Goal: Information Seeking & Learning: Find specific fact

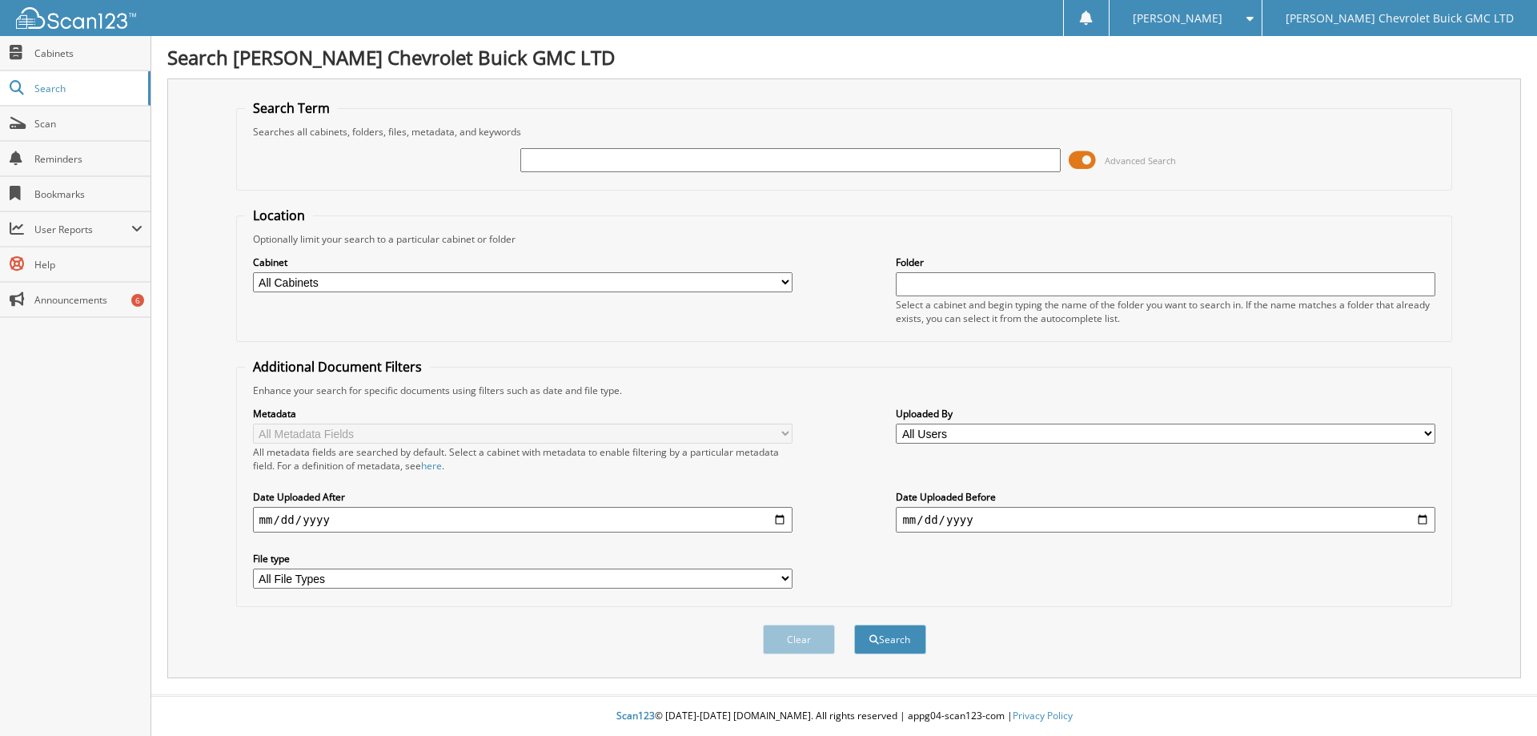
click at [1077, 163] on span at bounding box center [1082, 160] width 27 height 24
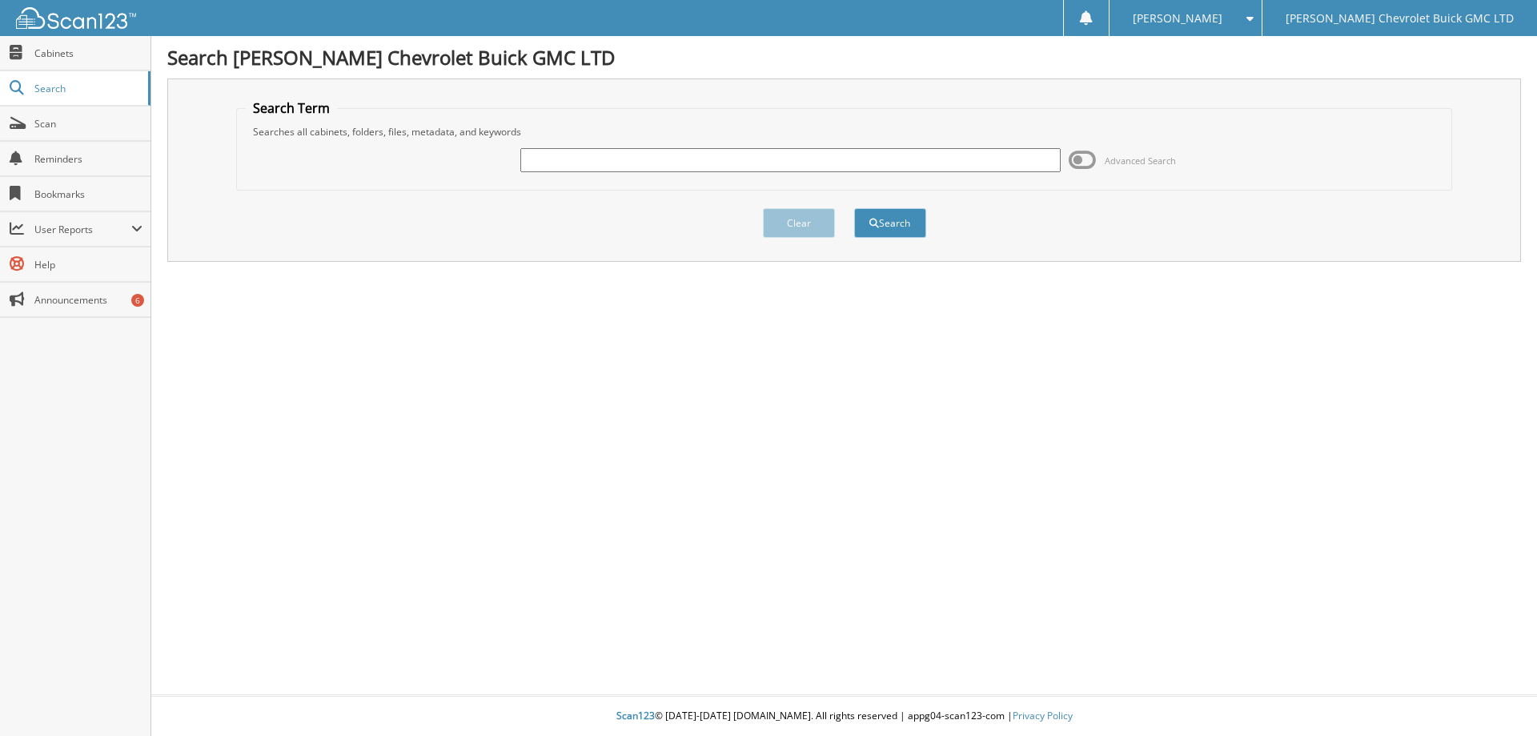
click at [546, 159] on input "text" at bounding box center [790, 160] width 540 height 24
type input "Kennedy"
click at [886, 223] on button "Search" at bounding box center [890, 223] width 72 height 30
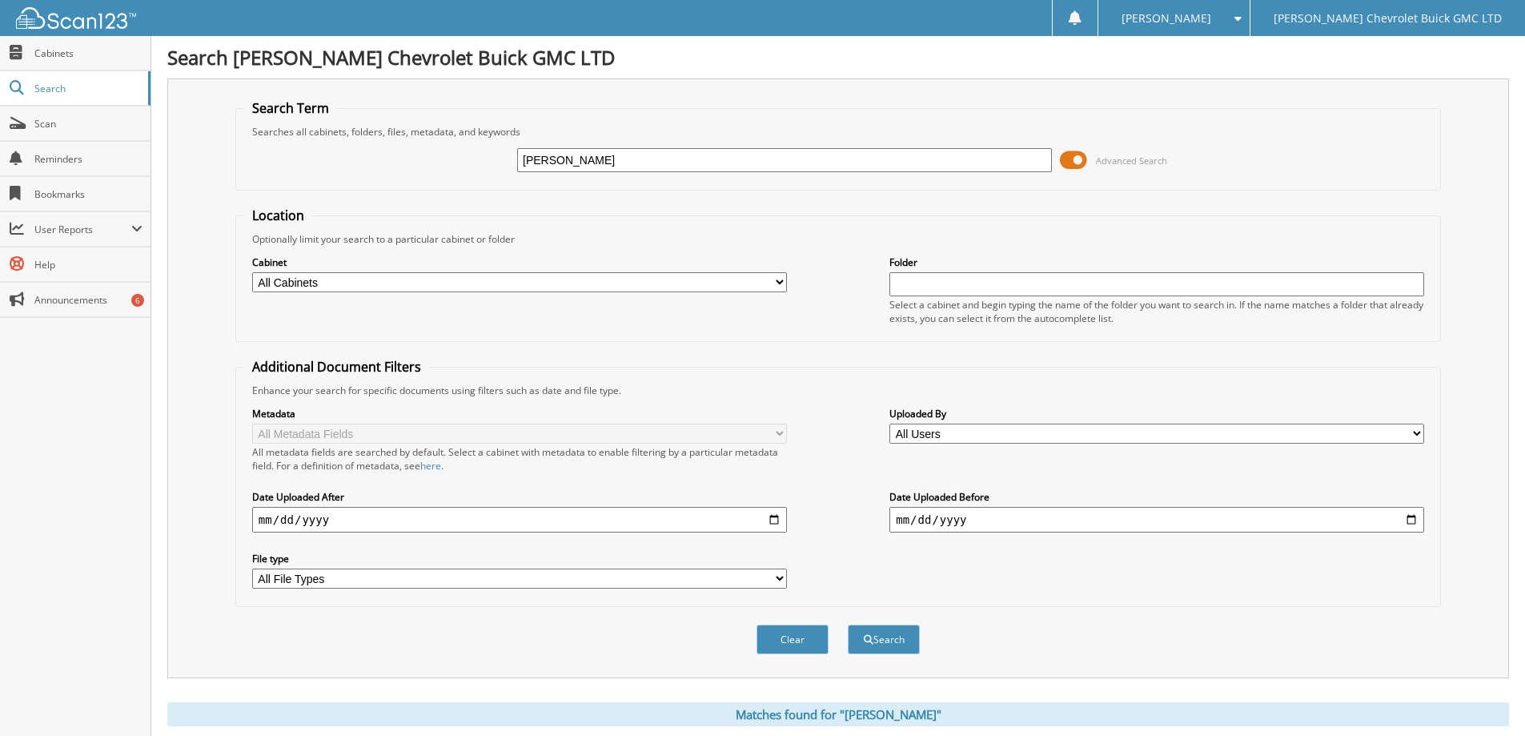
click at [1065, 164] on span at bounding box center [1073, 160] width 27 height 24
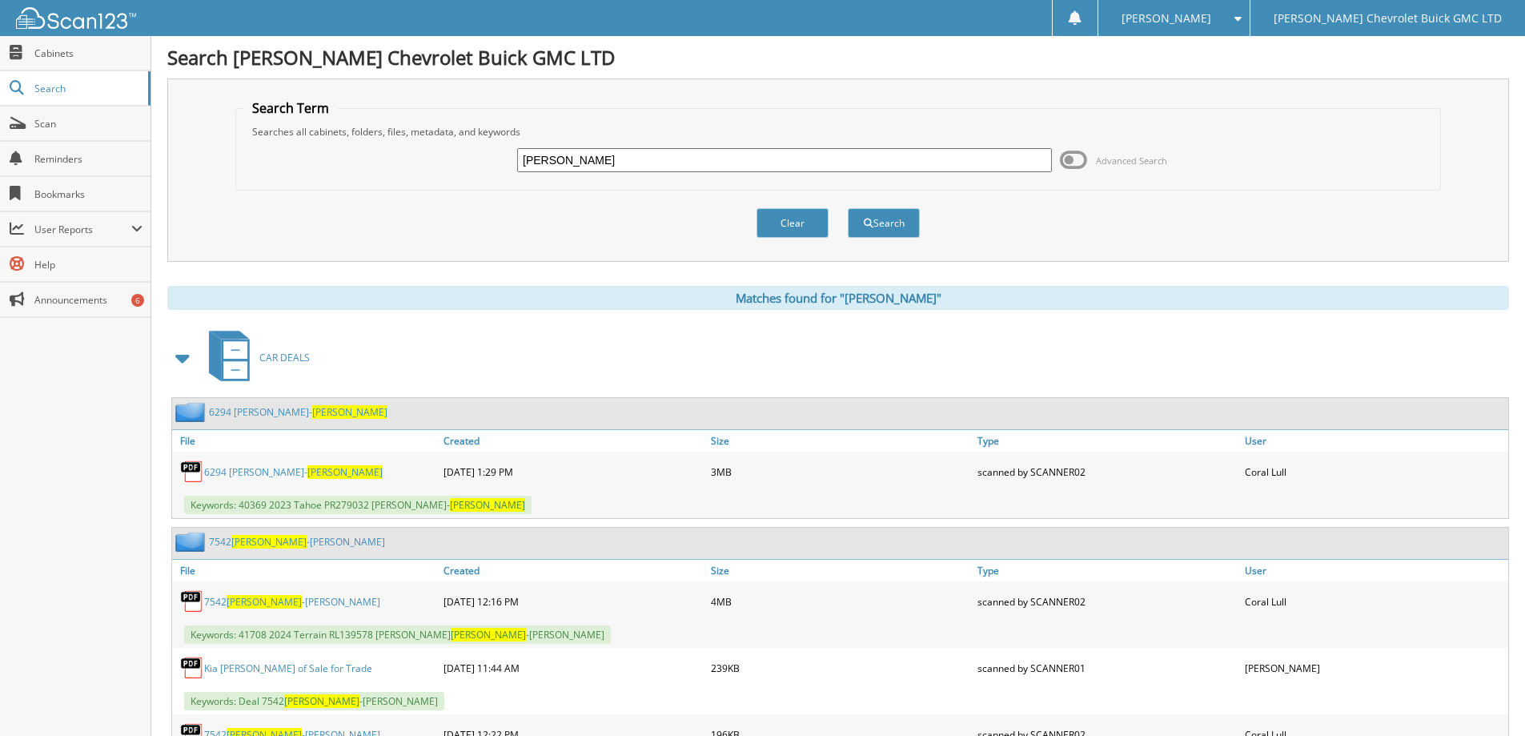
drag, startPoint x: 595, startPoint y: 161, endPoint x: 466, endPoint y: 167, distance: 129.1
click at [466, 167] on div "Kennedy Advanced Search" at bounding box center [838, 160] width 1188 height 43
type input "Topolnitsky"
click at [882, 223] on button "Search" at bounding box center [884, 223] width 72 height 30
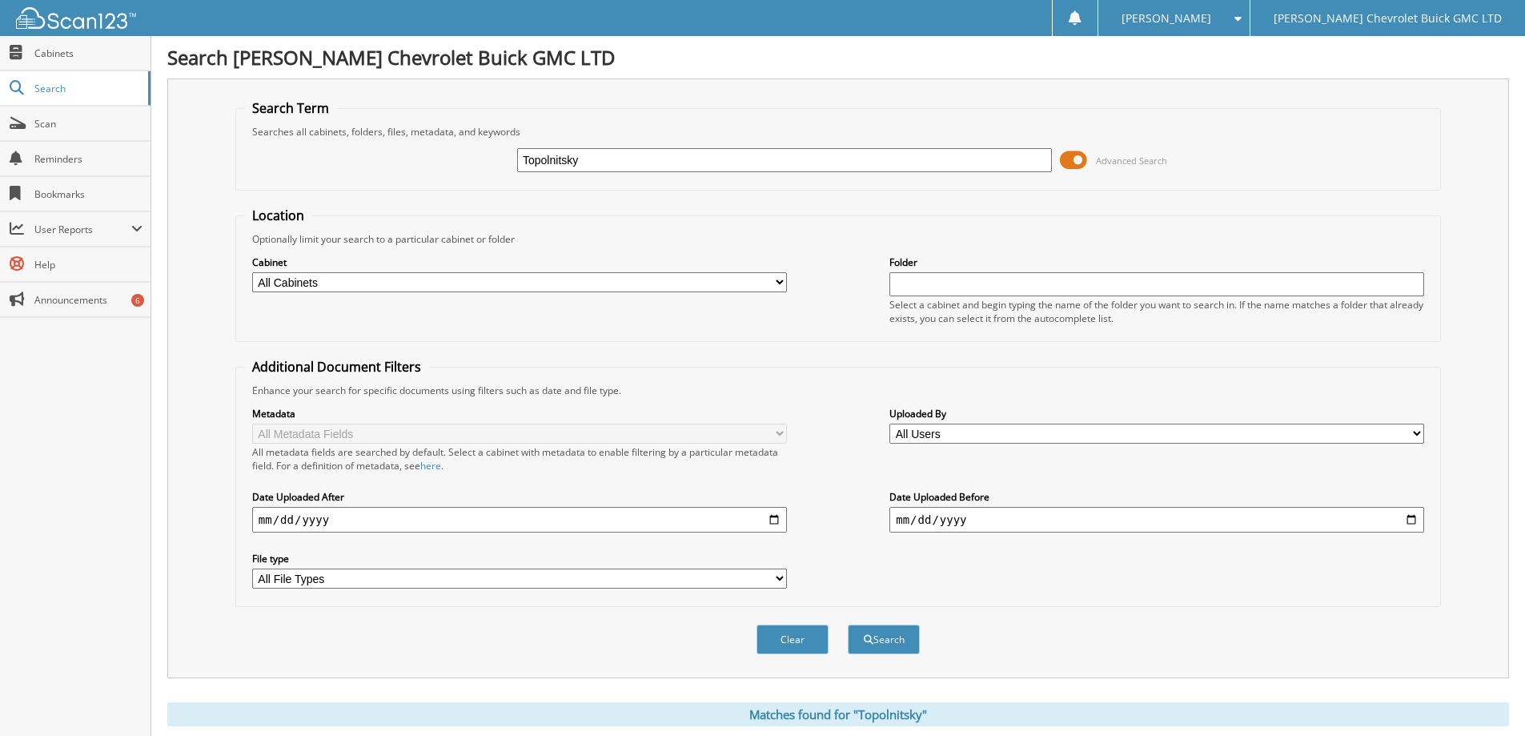
click at [1071, 156] on span at bounding box center [1073, 160] width 27 height 24
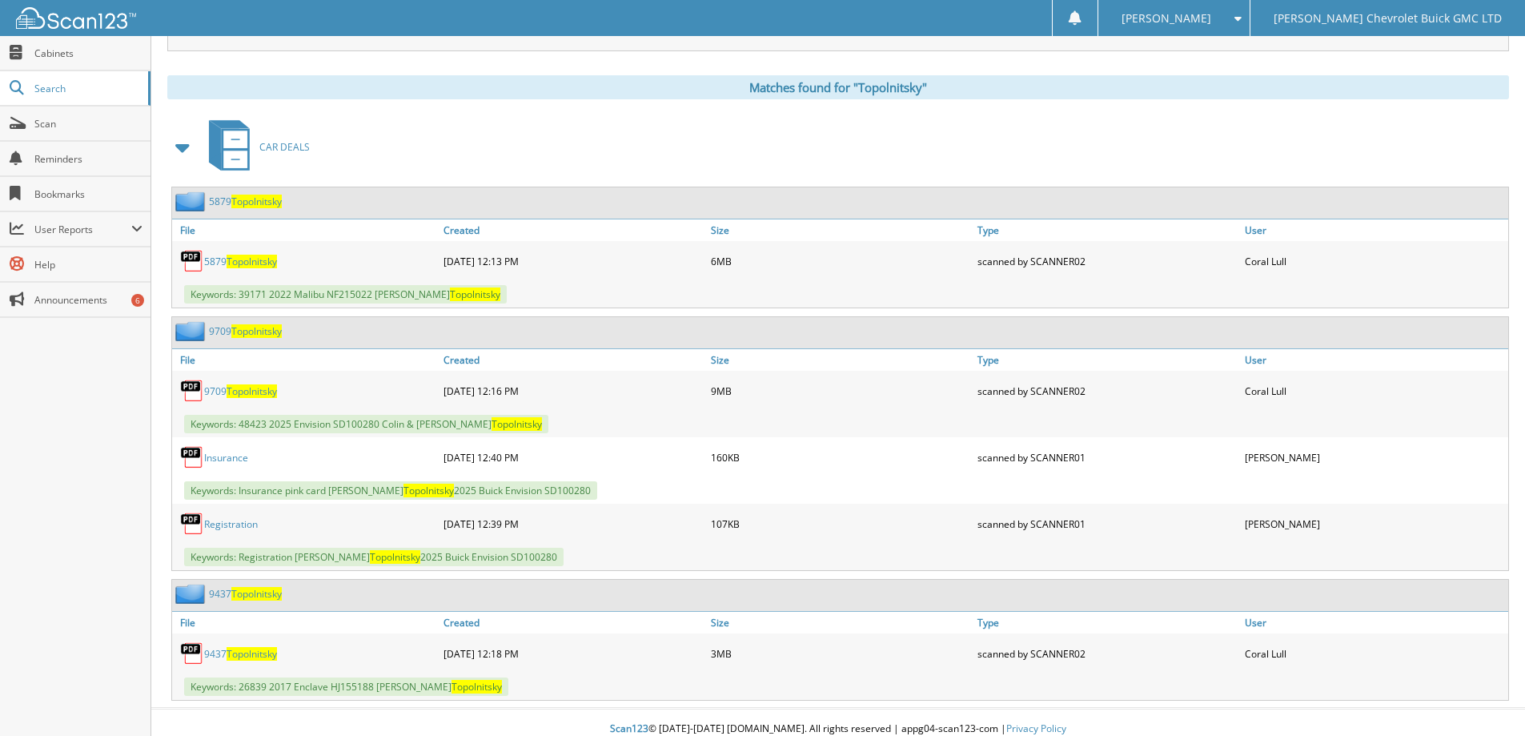
scroll to position [223, 0]
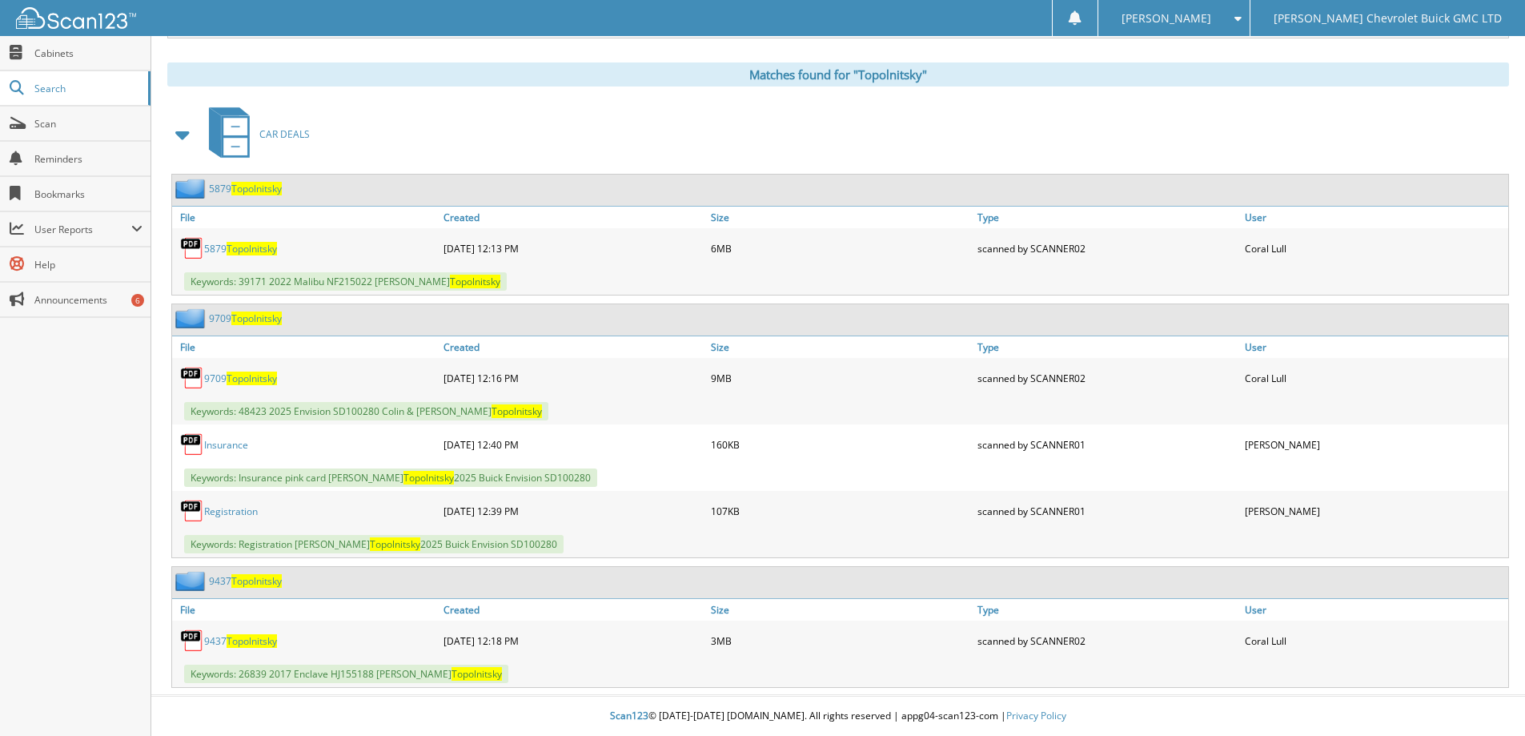
click at [267, 645] on span "Topolnitsky" at bounding box center [252, 641] width 50 height 14
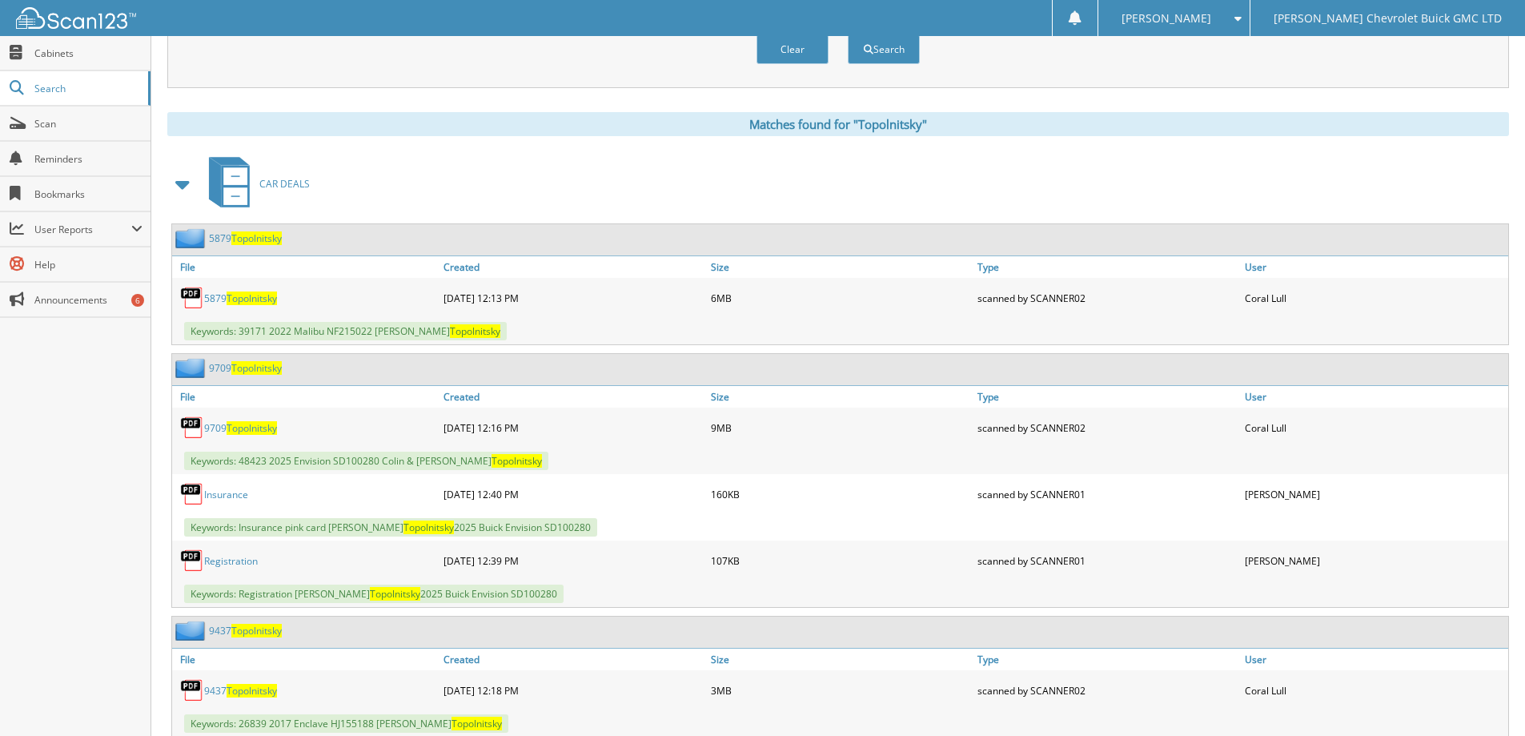
scroll to position [0, 0]
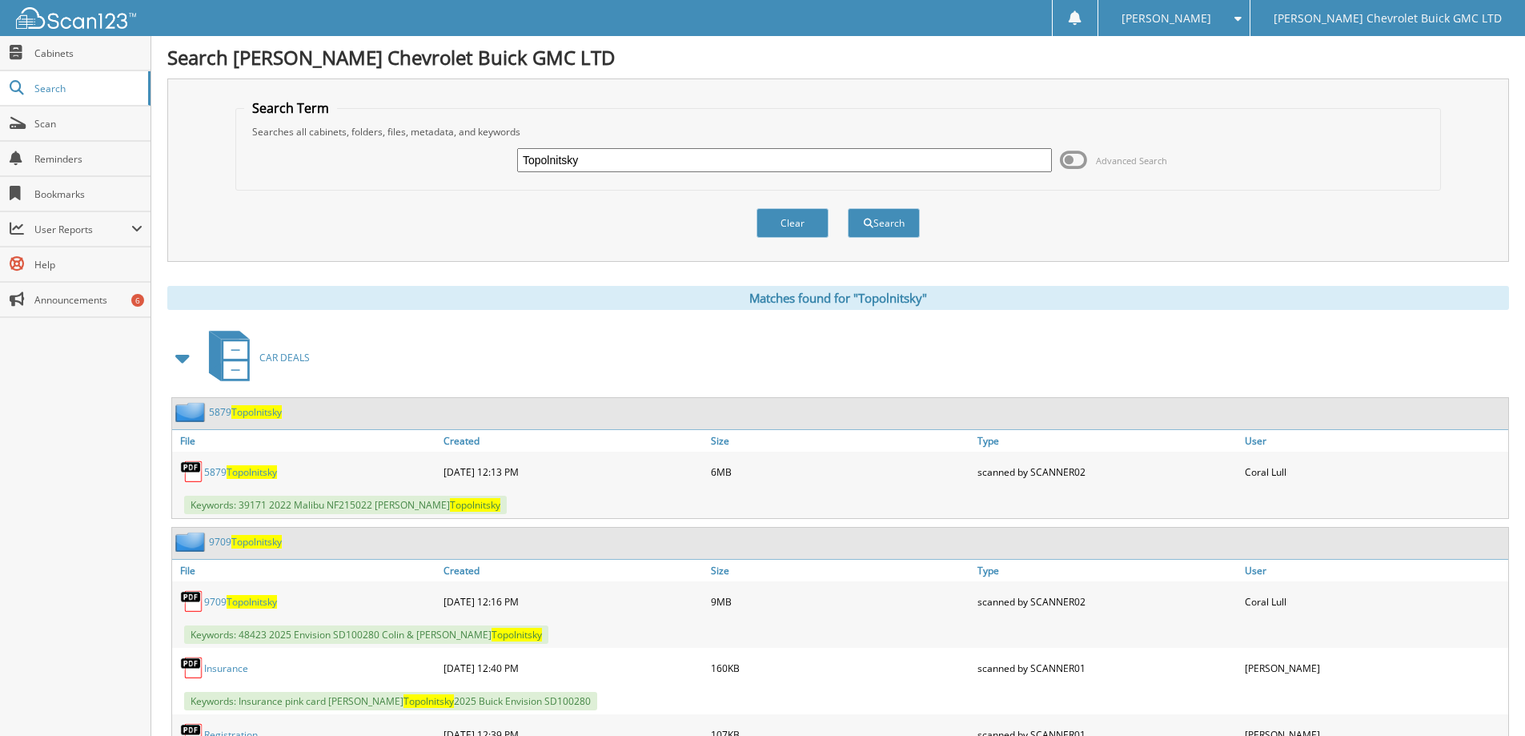
drag, startPoint x: 586, startPoint y: 160, endPoint x: 488, endPoint y: 175, distance: 99.5
click at [488, 175] on div "Topolnitsky Advanced Search" at bounding box center [838, 160] width 1188 height 43
type input "[PERSON_NAME]"
click at [894, 222] on button "Search" at bounding box center [884, 223] width 72 height 30
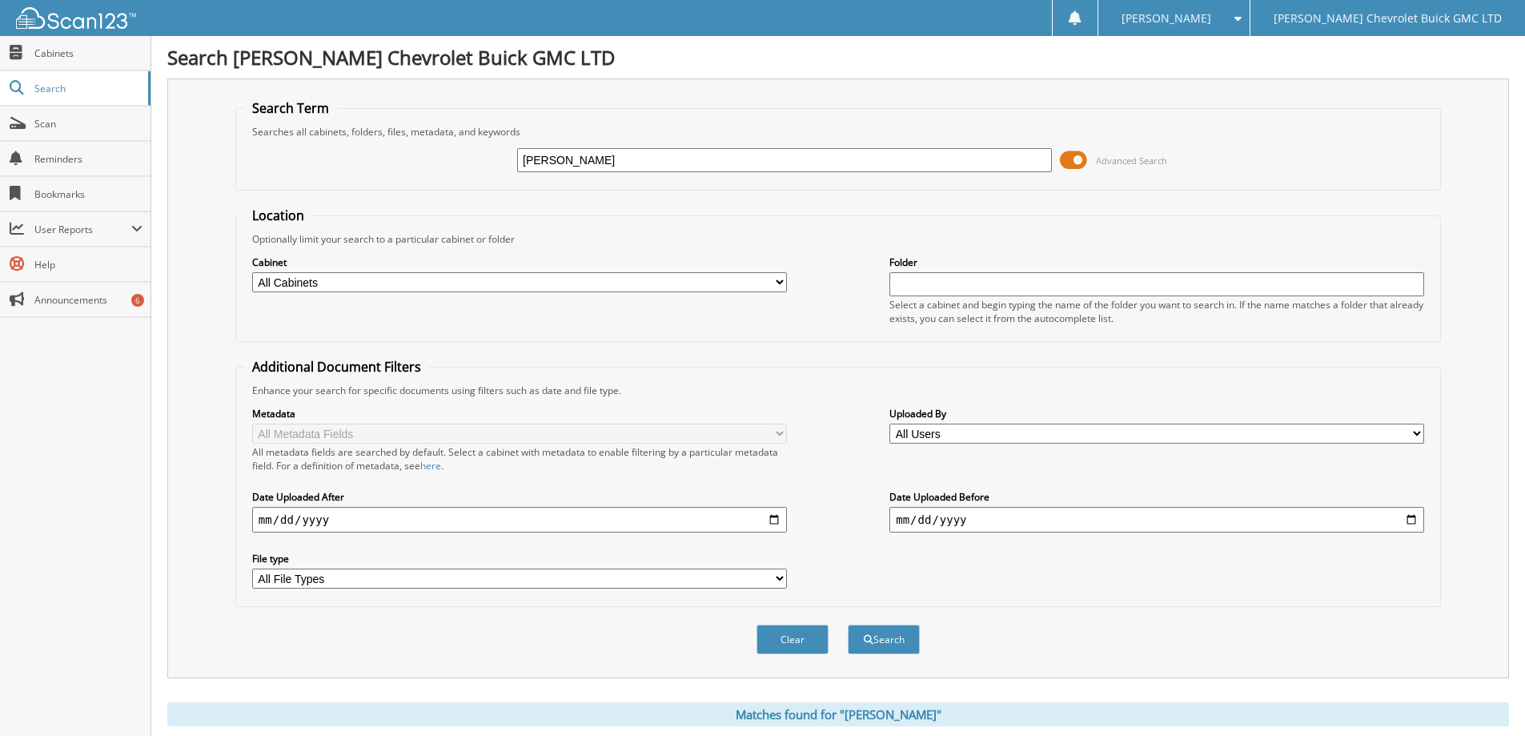
click at [1069, 161] on span at bounding box center [1073, 160] width 27 height 24
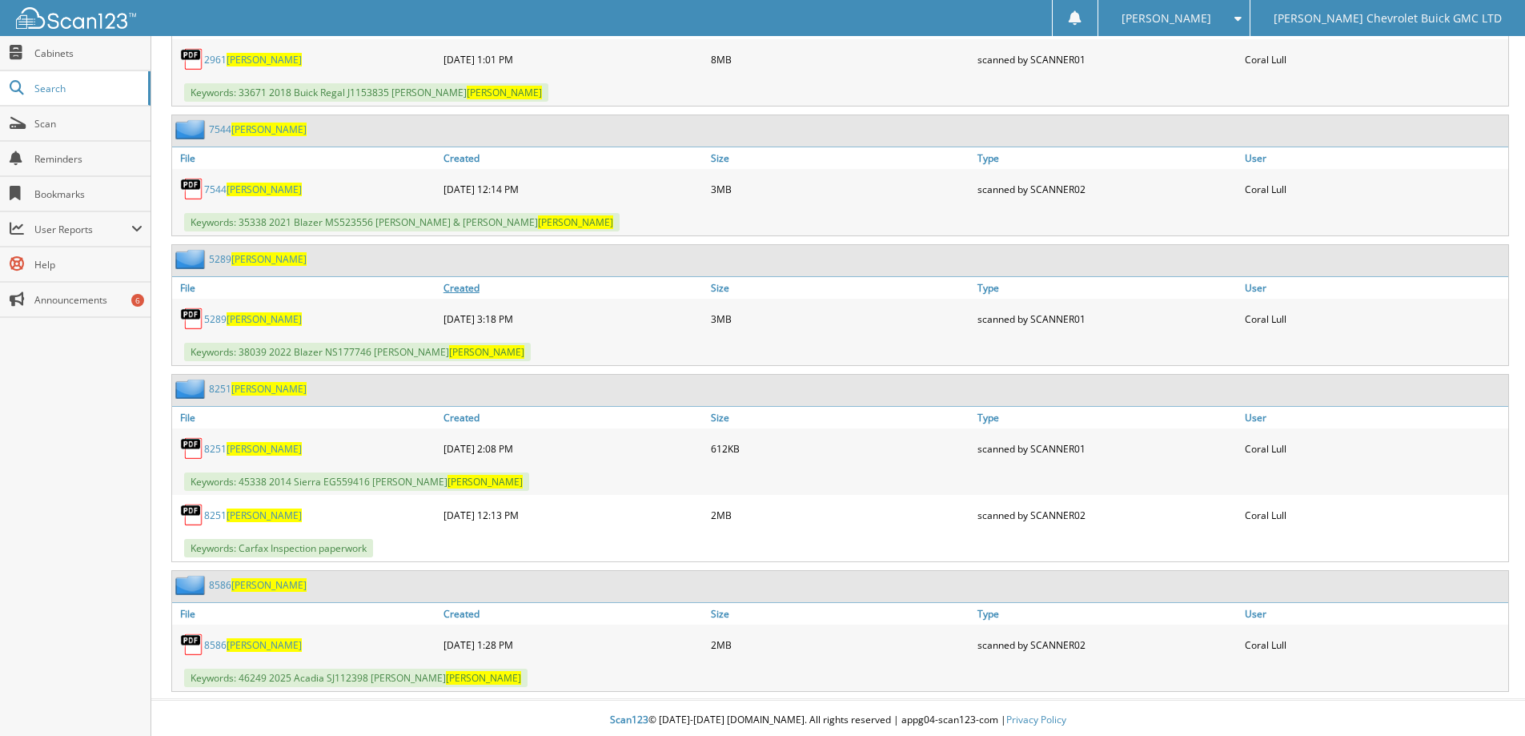
scroll to position [416, 0]
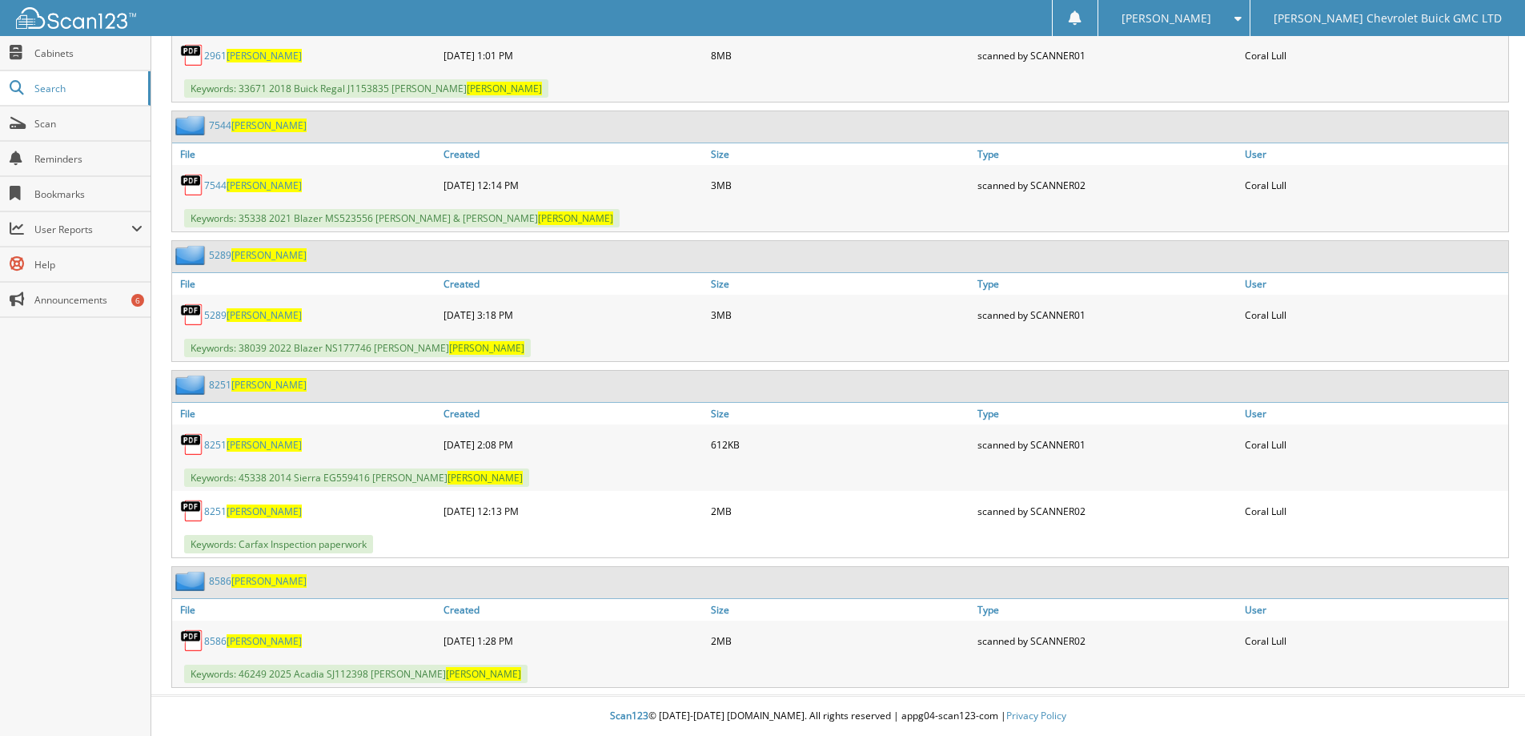
click at [246, 444] on span "Pritchard" at bounding box center [264, 445] width 75 height 14
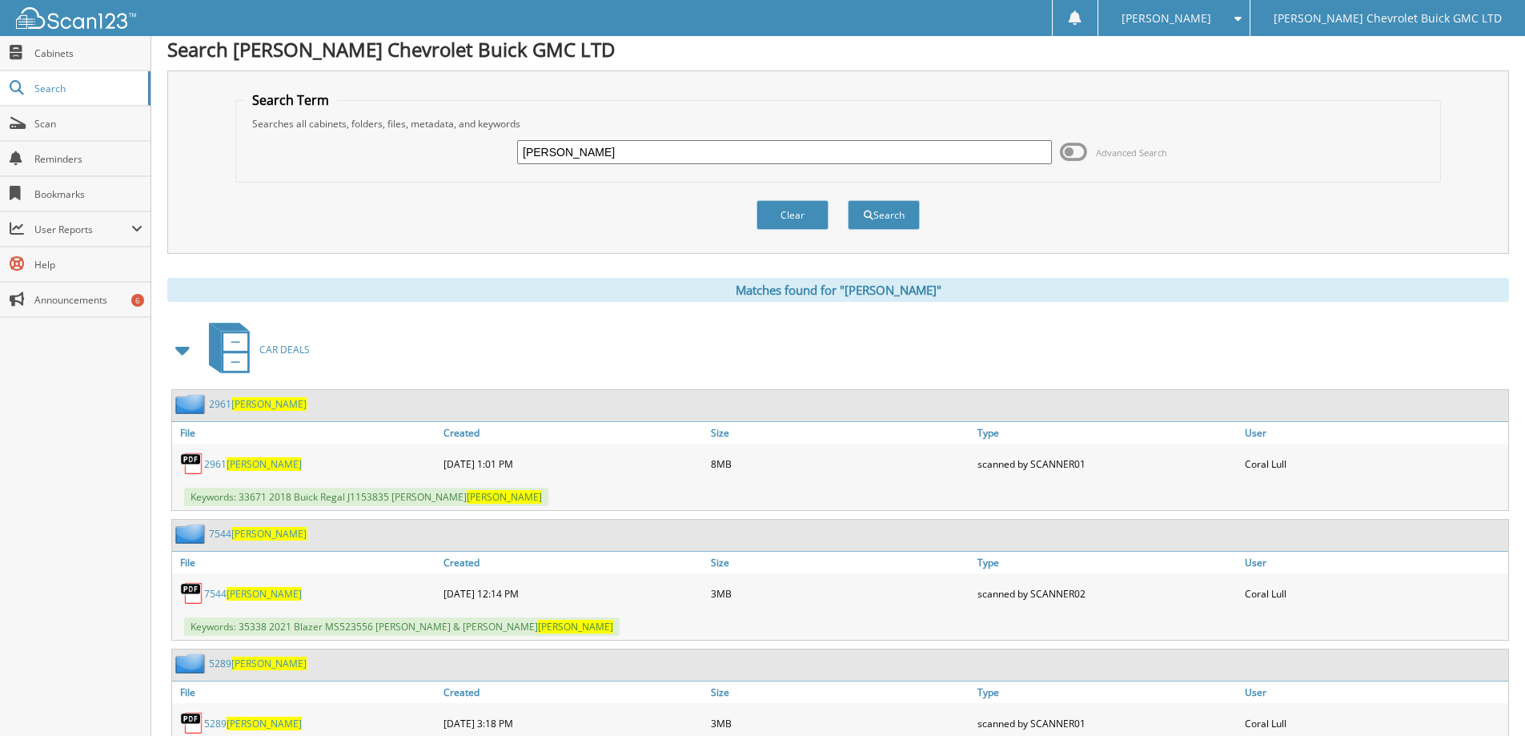
scroll to position [0, 0]
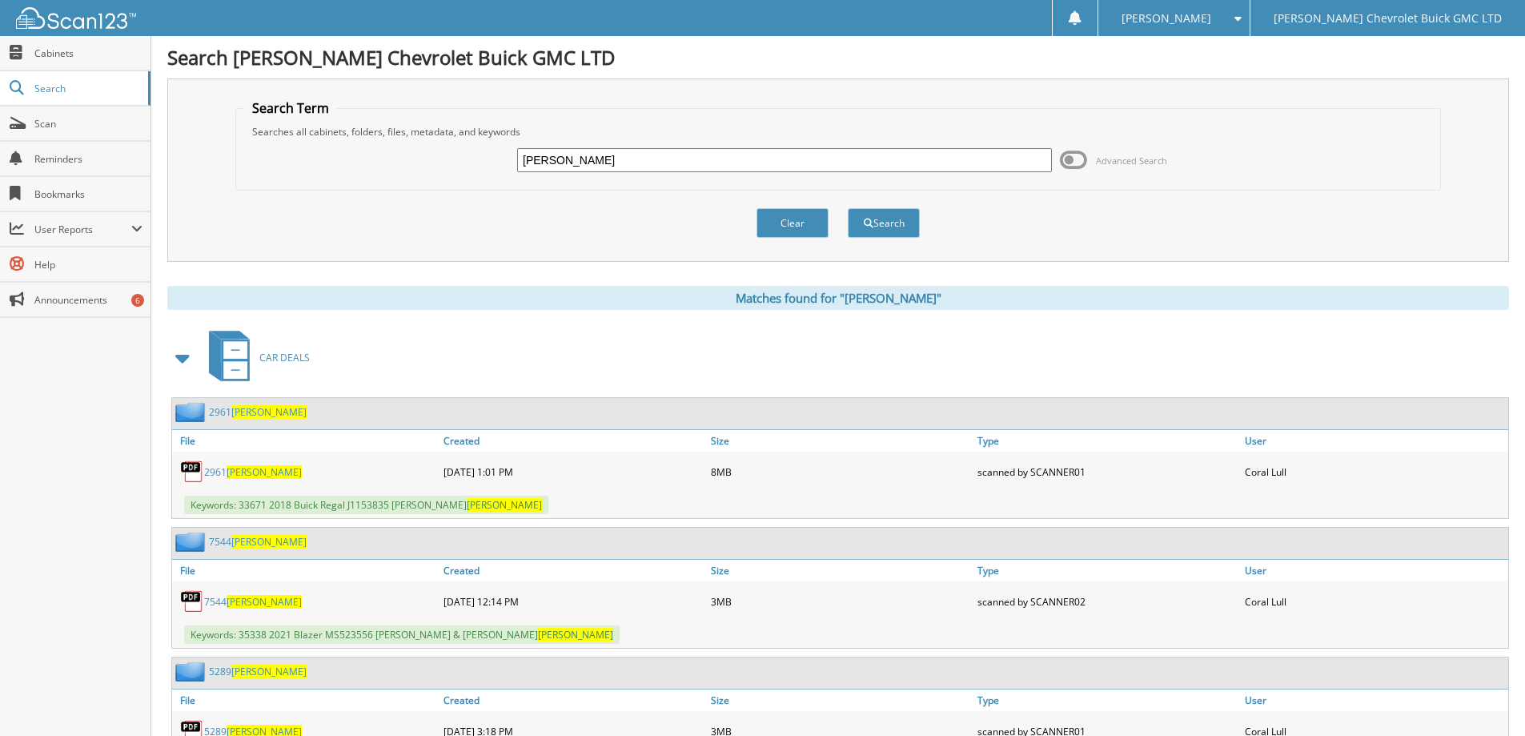
click at [589, 163] on input "Pritchard" at bounding box center [784, 160] width 535 height 24
click at [548, 161] on input "Manarino" at bounding box center [784, 160] width 535 height 24
click at [610, 162] on input "Mannarino" at bounding box center [784, 160] width 535 height 24
type input "Mannarino"
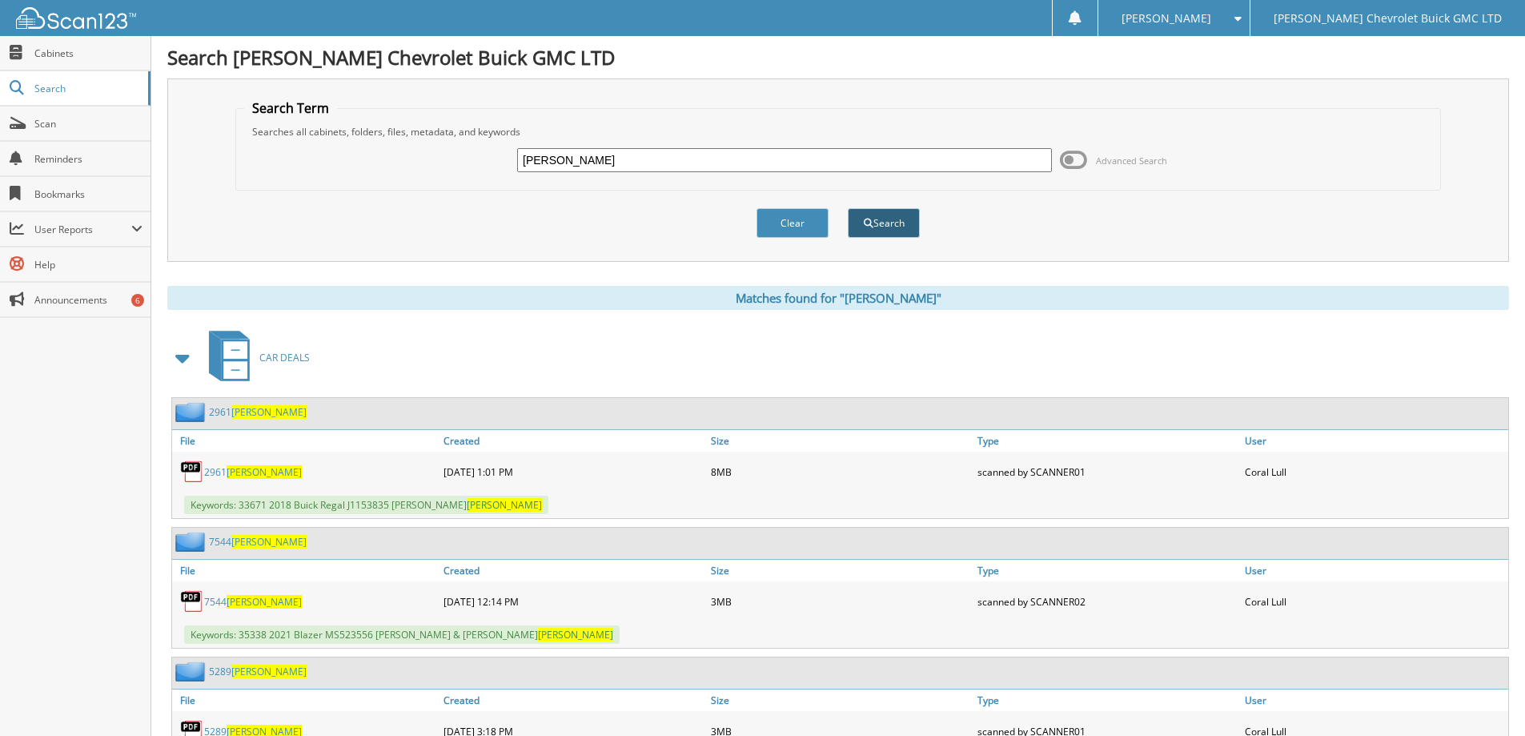
click at [888, 223] on button "Search" at bounding box center [884, 223] width 72 height 30
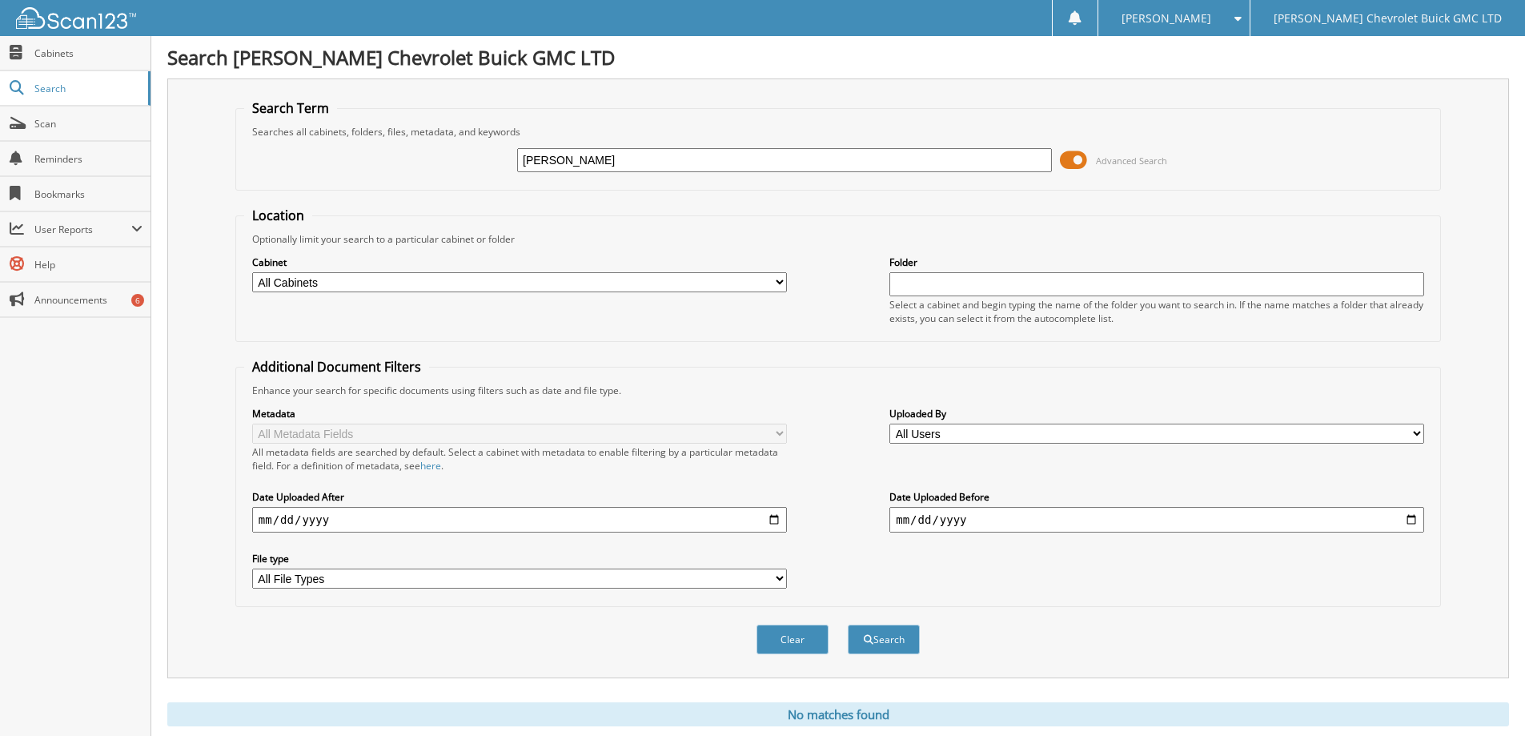
click at [1068, 157] on span at bounding box center [1073, 160] width 27 height 24
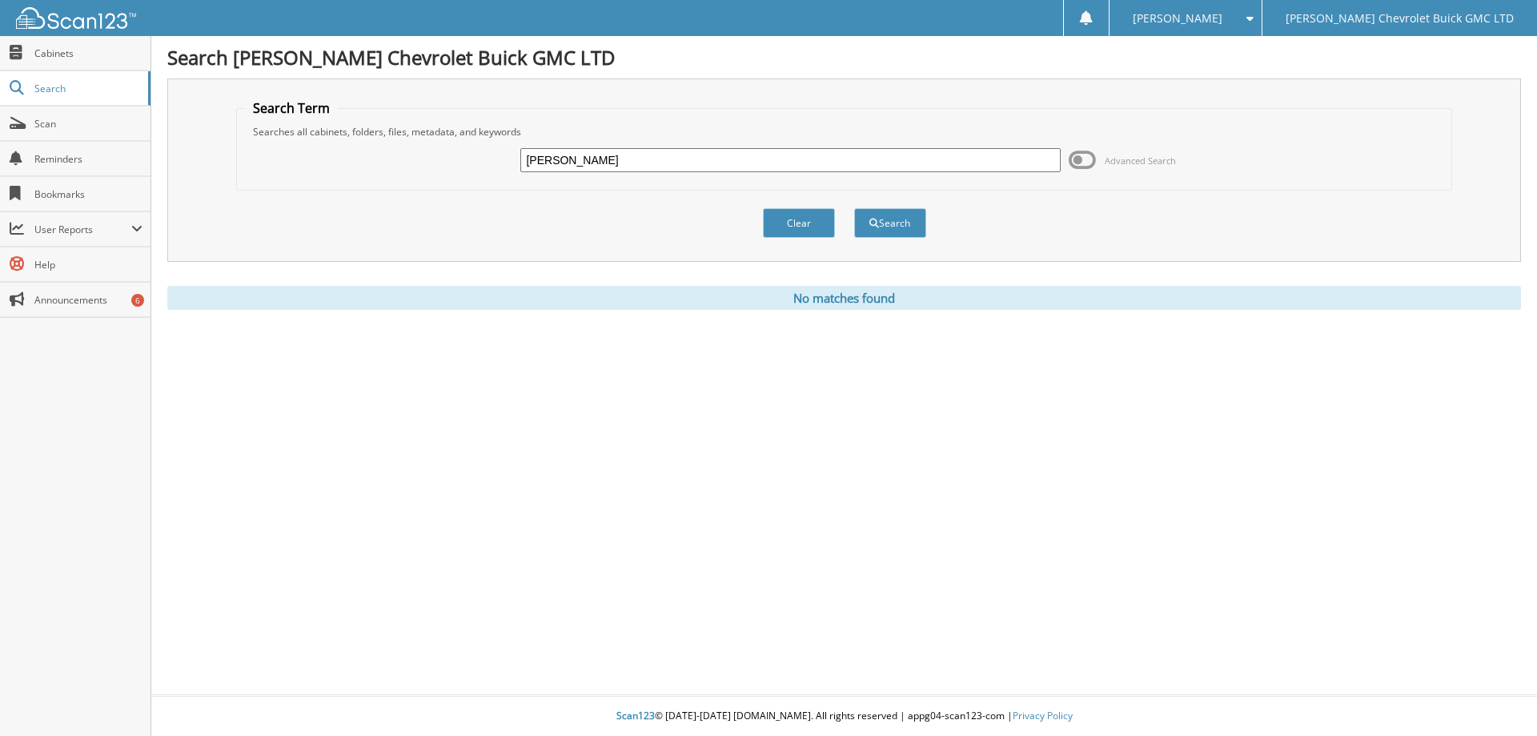
click at [590, 157] on input "Mannarino" at bounding box center [790, 160] width 540 height 24
type input "799430"
click at [888, 227] on button "Search" at bounding box center [890, 223] width 72 height 30
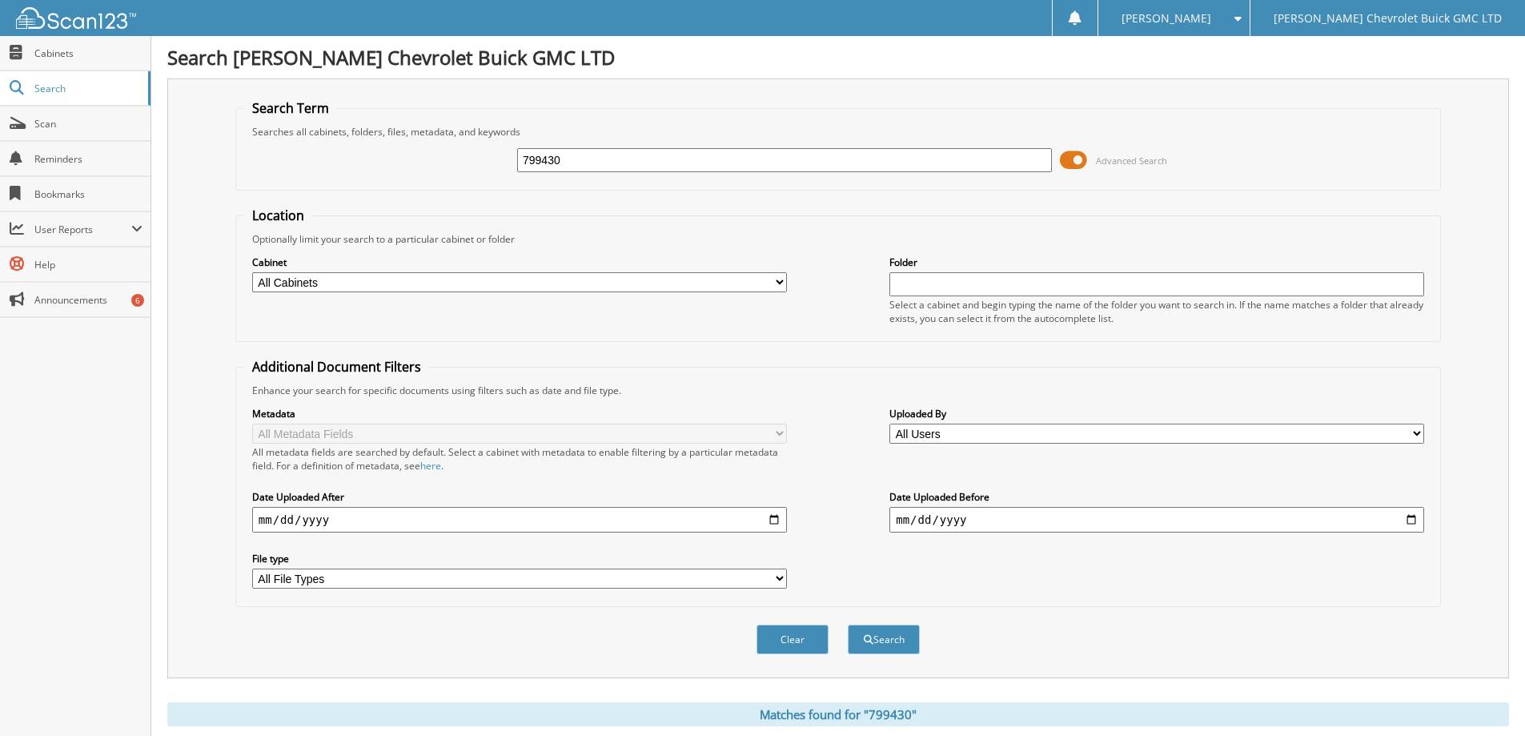
click at [1063, 161] on span at bounding box center [1073, 160] width 27 height 24
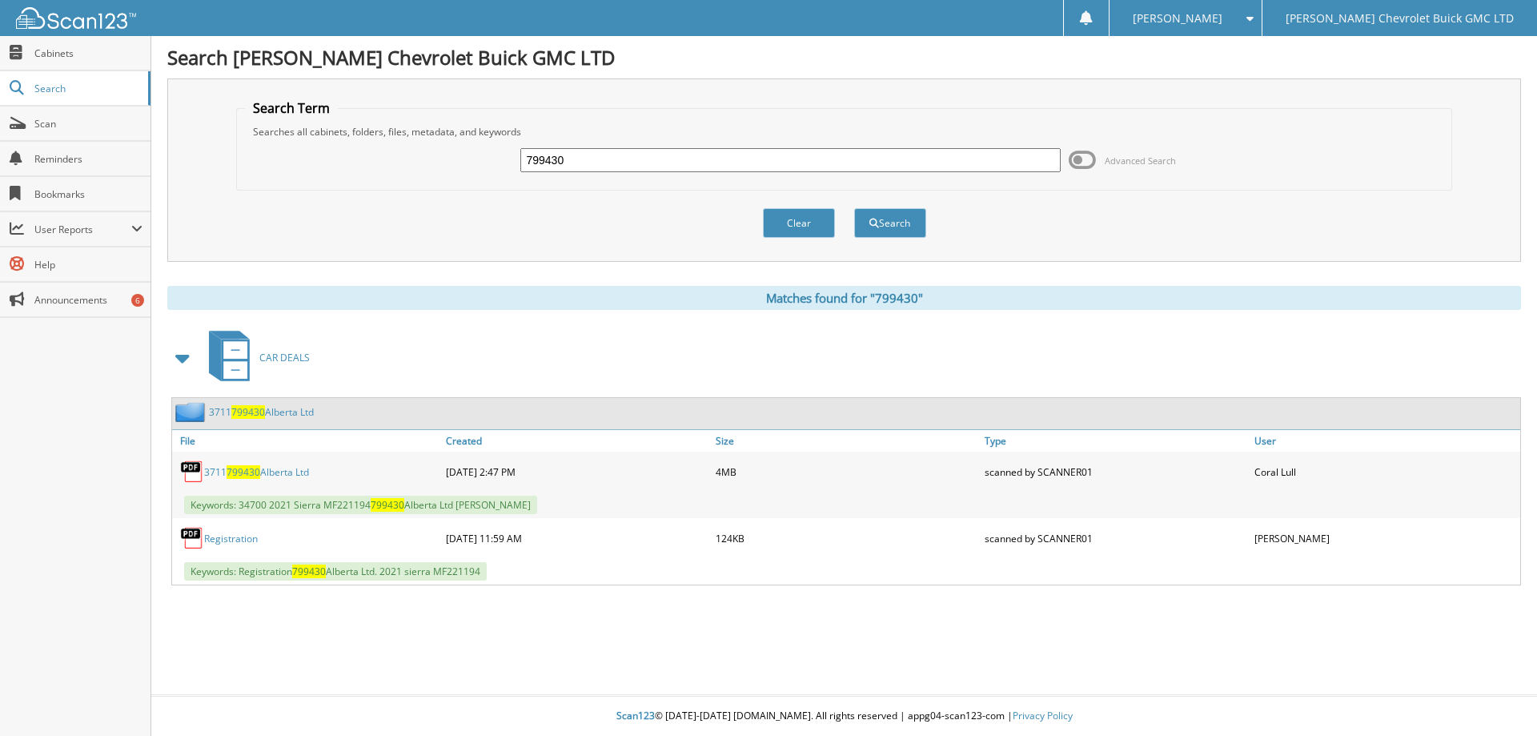
click at [256, 470] on span "799430" at bounding box center [244, 472] width 34 height 14
drag, startPoint x: 583, startPoint y: 158, endPoint x: 516, endPoint y: 170, distance: 68.3
click at [516, 170] on div "799430 Advanced Search" at bounding box center [845, 160] width 1200 height 43
type input "Wardrop"
click at [886, 228] on button "Search" at bounding box center [890, 223] width 72 height 30
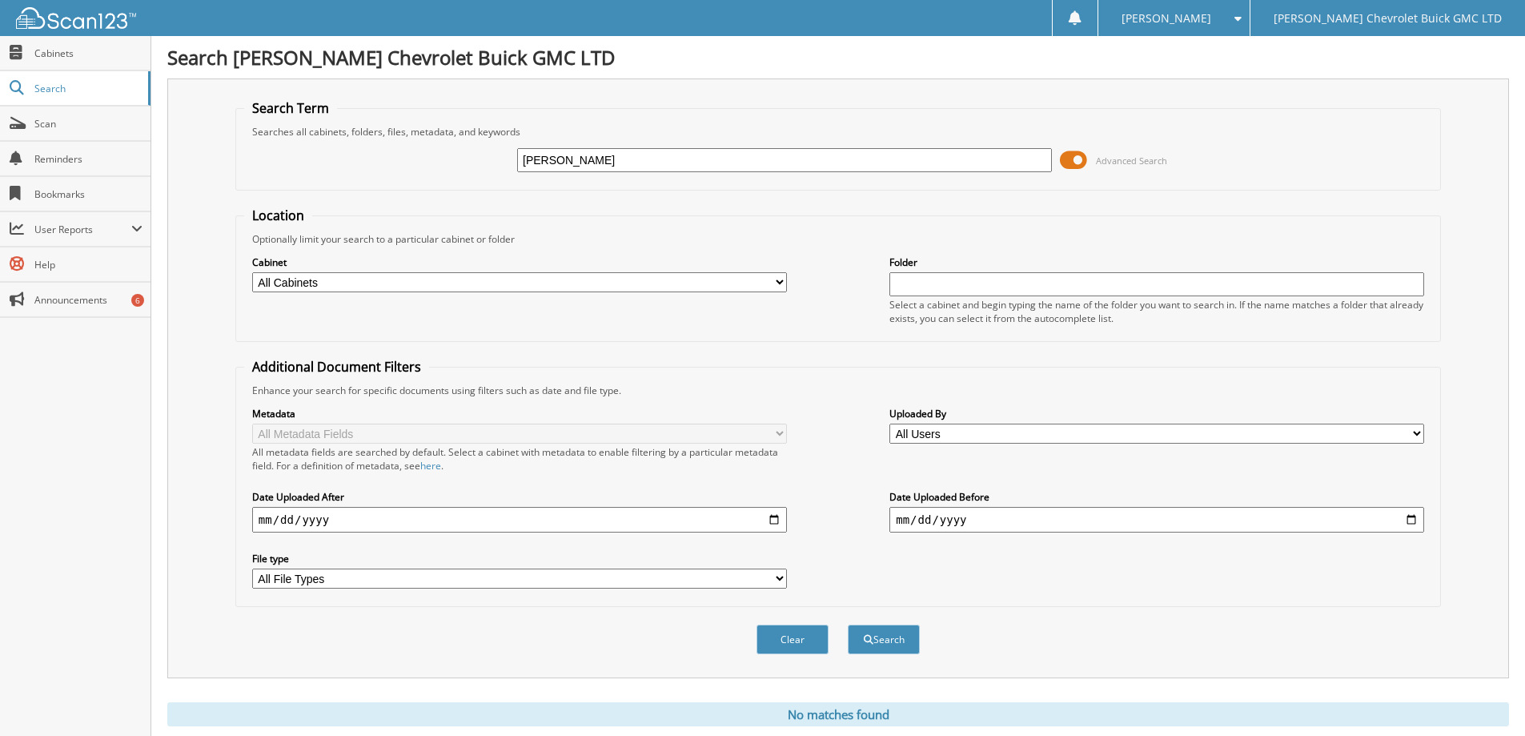
click at [1068, 155] on span at bounding box center [1073, 160] width 27 height 24
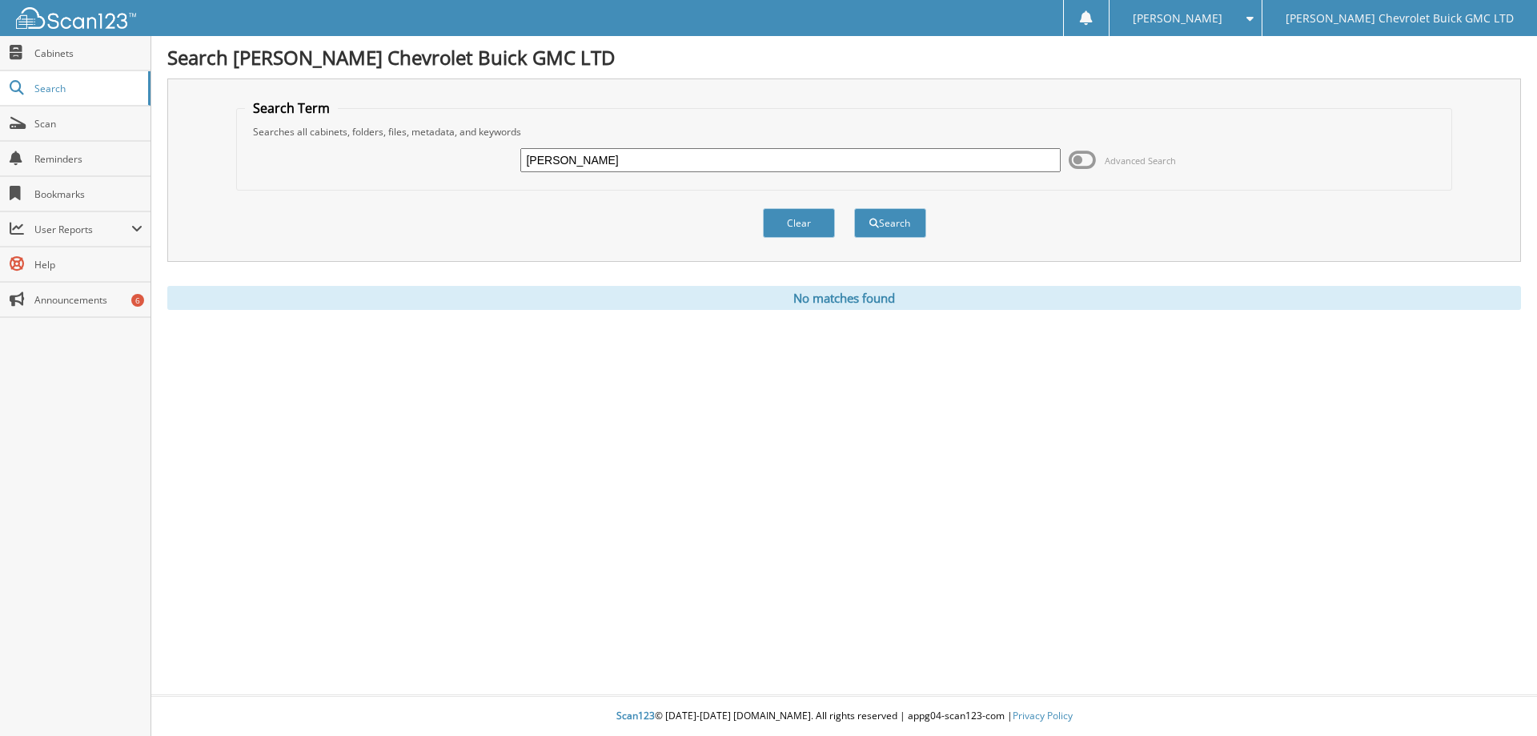
drag, startPoint x: 585, startPoint y: 156, endPoint x: 476, endPoint y: 163, distance: 109.9
click at [476, 163] on div "Wardrop Advanced Search" at bounding box center [845, 160] width 1200 height 43
type input "Boettger"
click at [894, 219] on button "Search" at bounding box center [890, 223] width 72 height 30
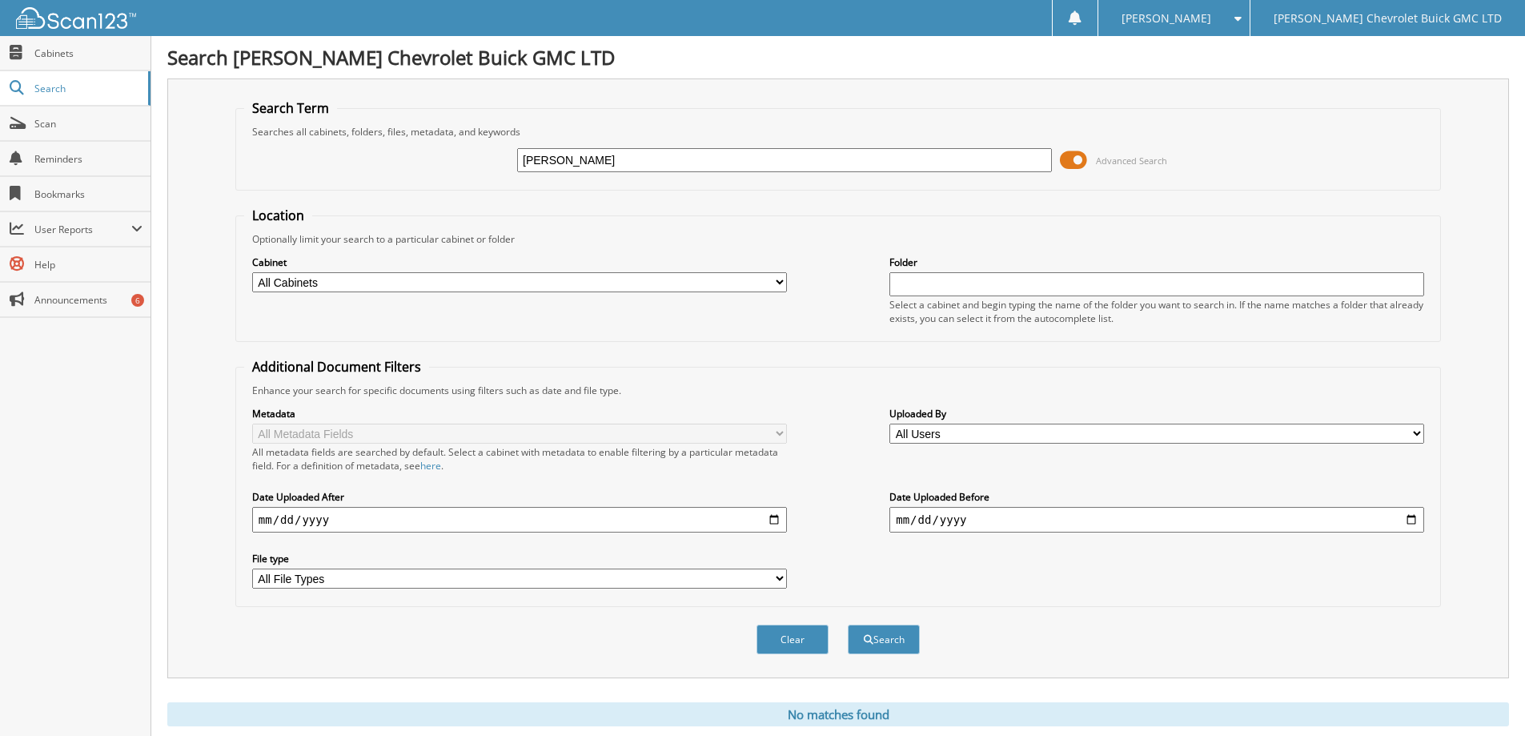
click at [1066, 160] on span at bounding box center [1073, 160] width 27 height 24
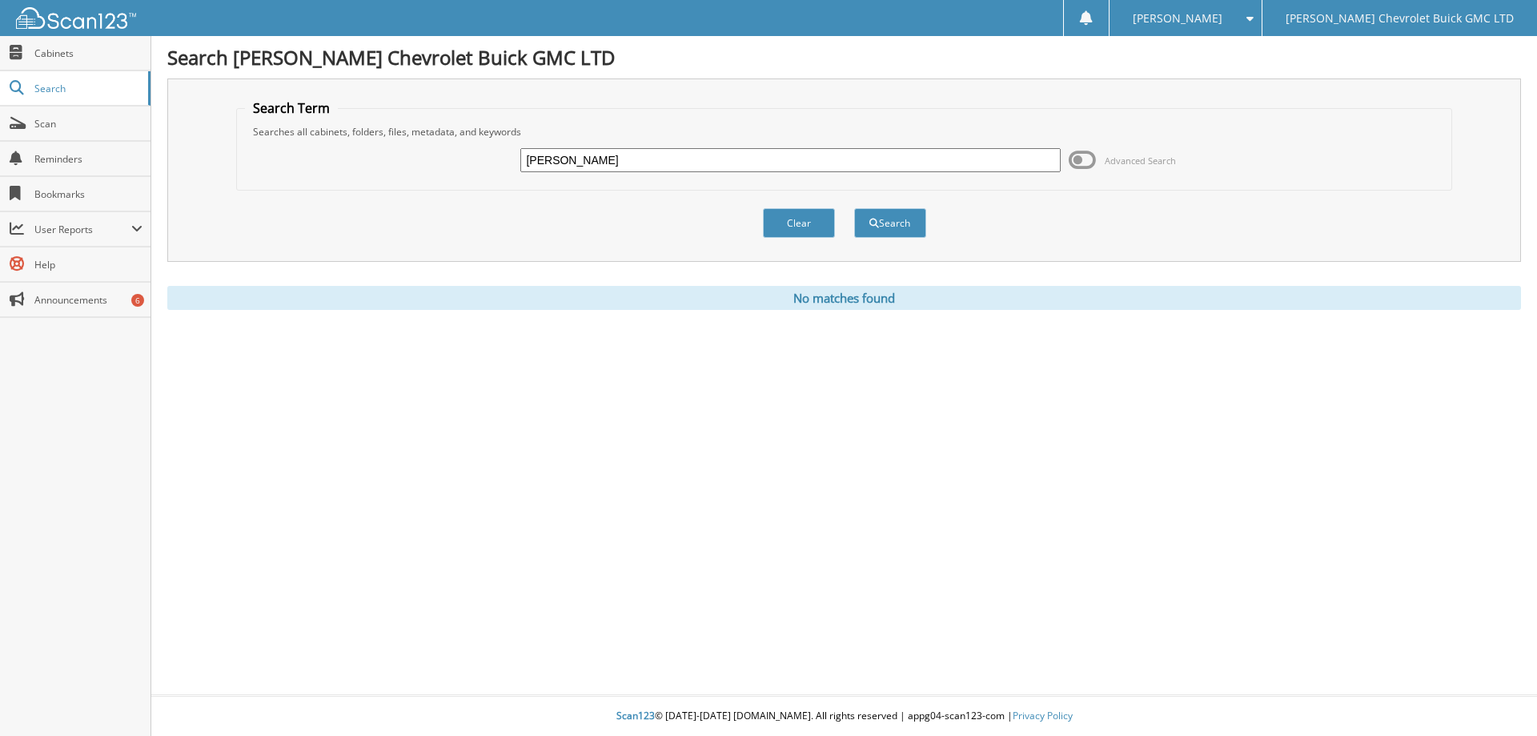
drag, startPoint x: 587, startPoint y: 158, endPoint x: 473, endPoint y: 167, distance: 114.1
click at [473, 167] on div "[PERSON_NAME] Advanced Search" at bounding box center [845, 160] width 1200 height 43
type input "[PERSON_NAME]"
click at [882, 219] on button "Search" at bounding box center [890, 223] width 72 height 30
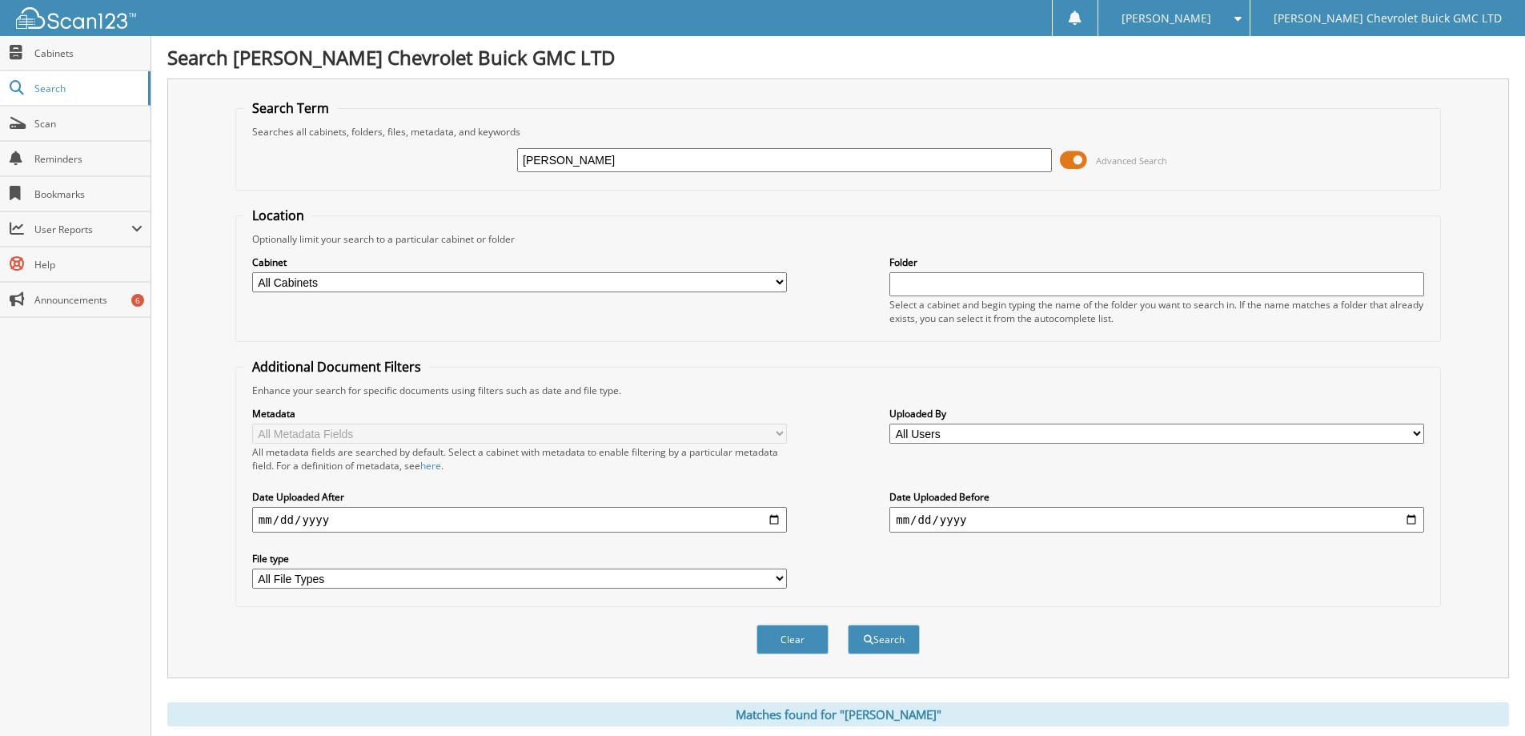
click at [1065, 158] on span at bounding box center [1073, 160] width 27 height 24
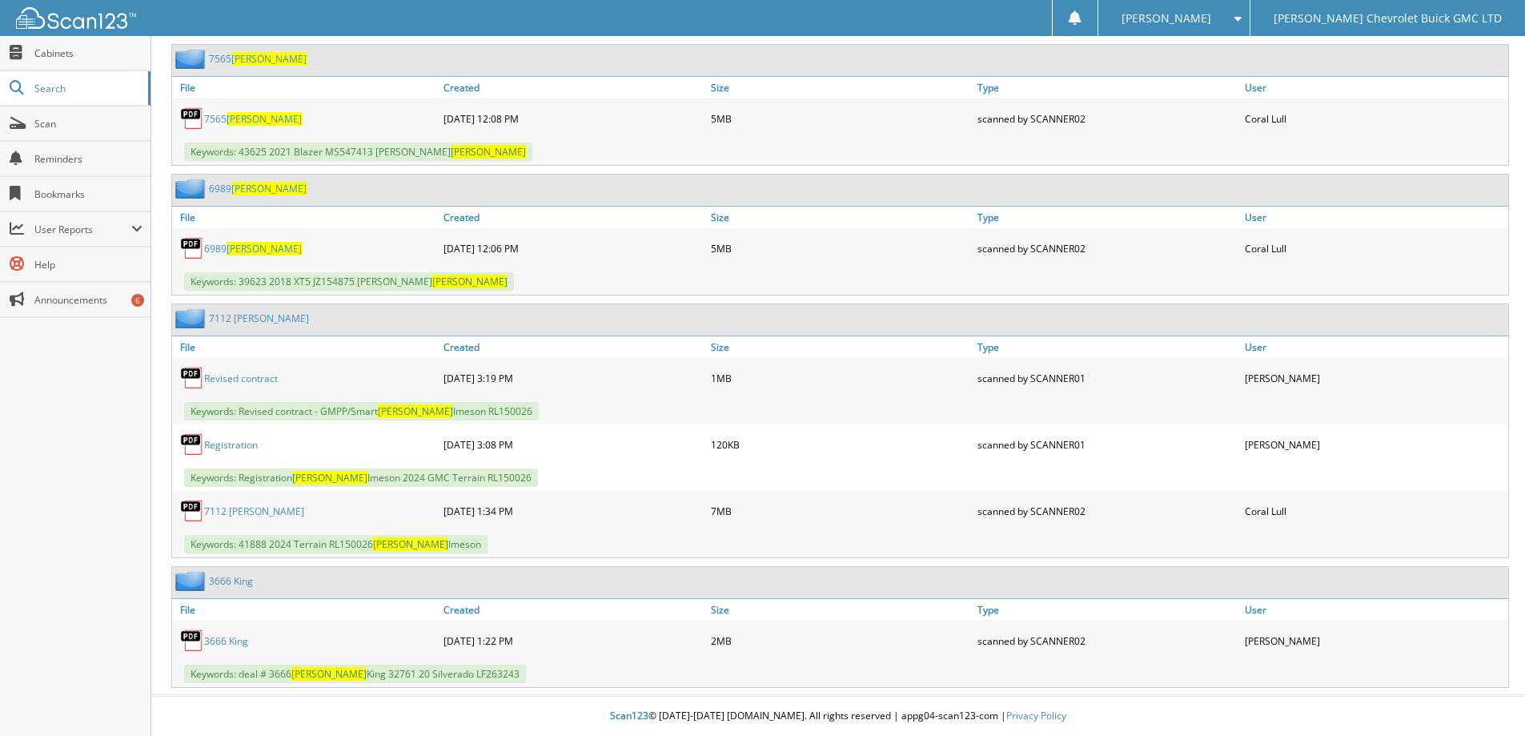
scroll to position [273, 0]
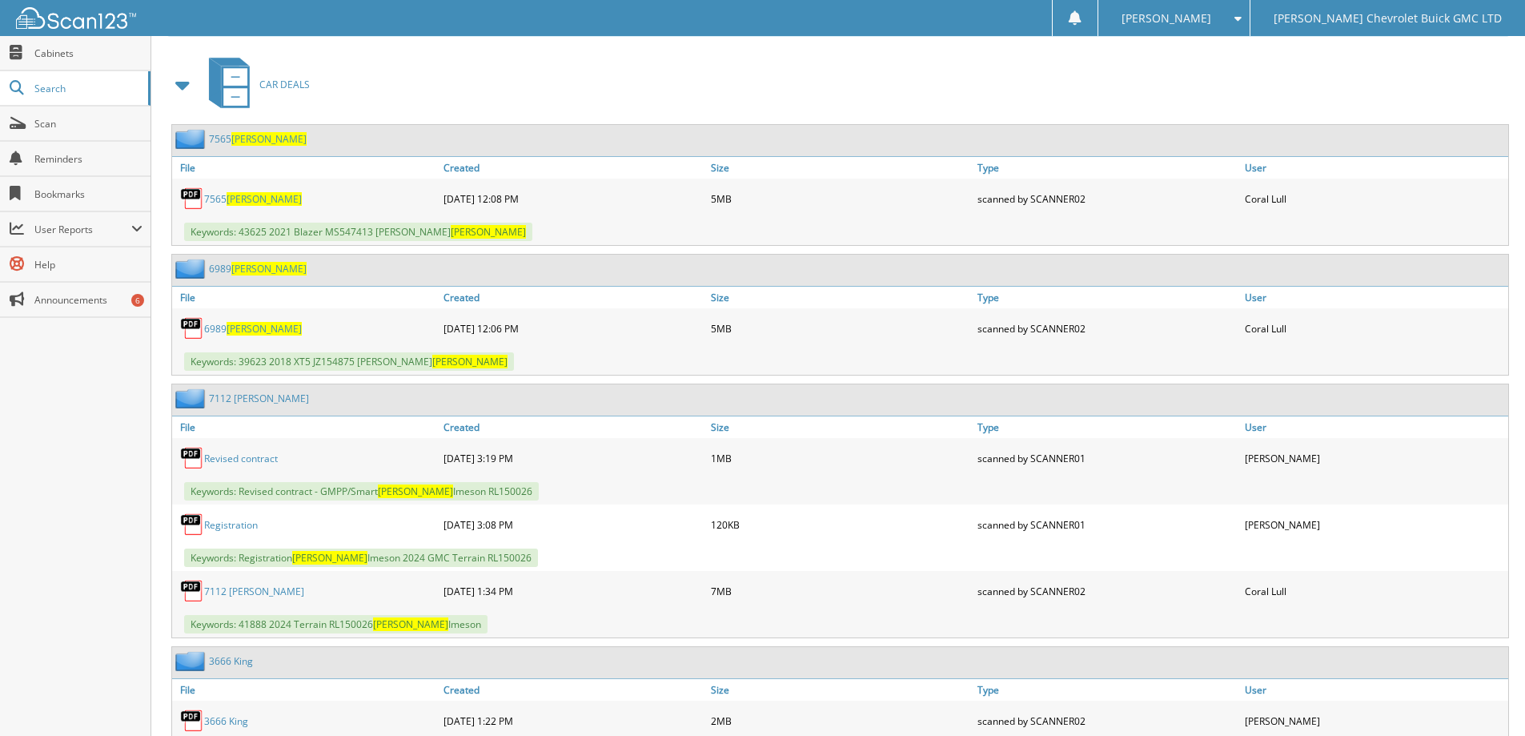
click at [251, 332] on span "Spencer" at bounding box center [264, 329] width 75 height 14
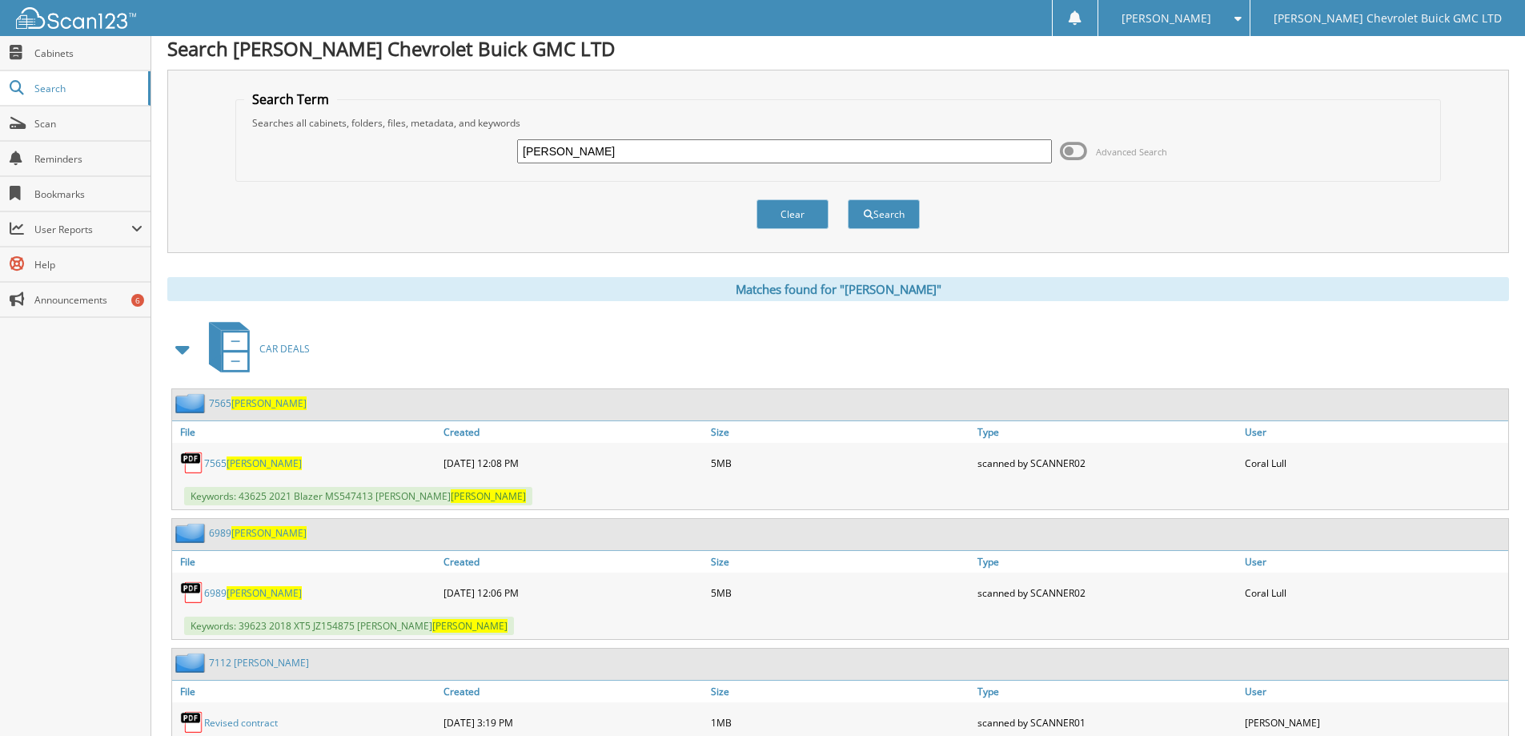
scroll to position [0, 0]
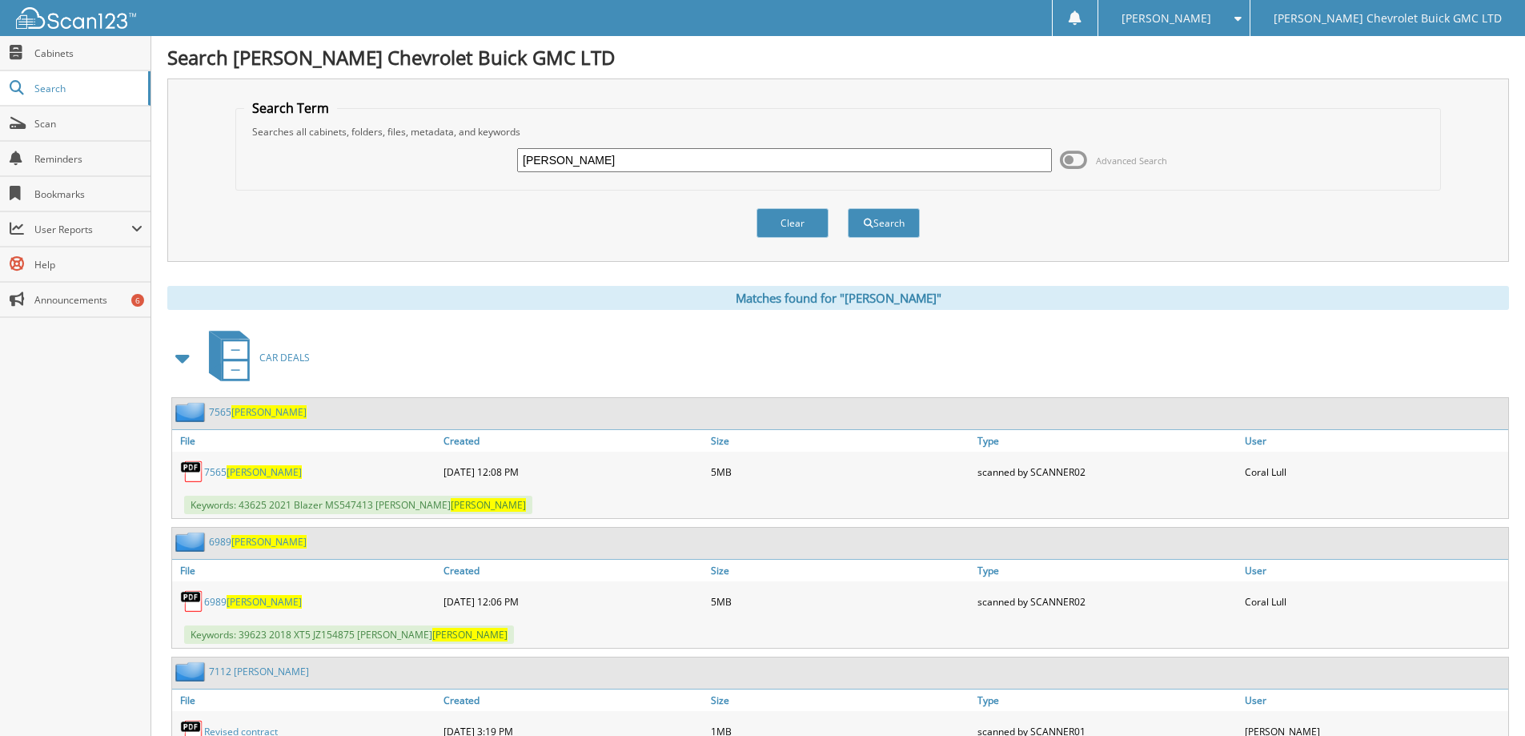
drag, startPoint x: 598, startPoint y: 162, endPoint x: 483, endPoint y: 166, distance: 115.4
click at [483, 166] on div "Spencer Advanced Search" at bounding box center [838, 160] width 1188 height 43
type input "[PERSON_NAME]"
click at [878, 223] on button "Search" at bounding box center [884, 223] width 72 height 30
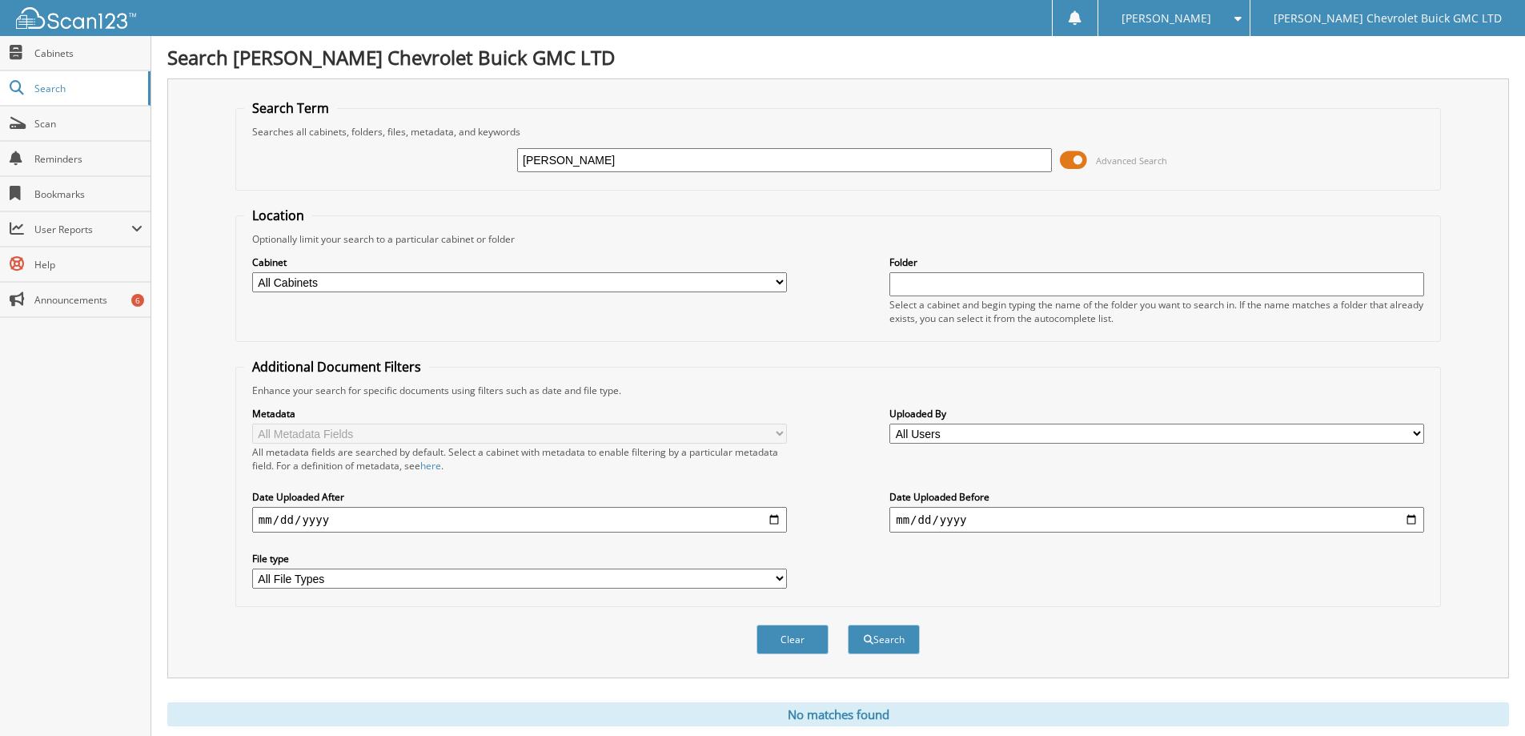
click at [1067, 159] on span at bounding box center [1073, 160] width 27 height 24
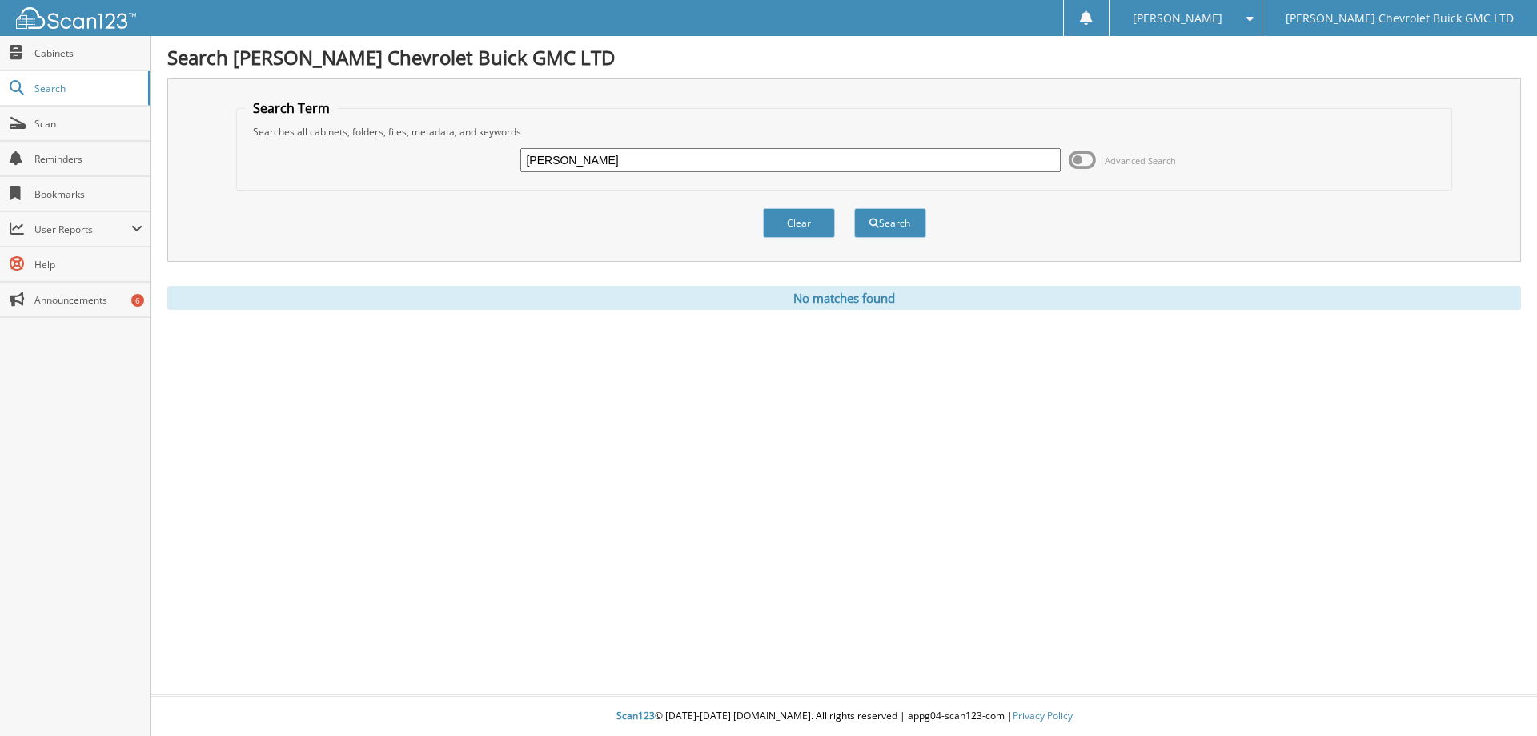
drag, startPoint x: 593, startPoint y: 163, endPoint x: 490, endPoint y: 166, distance: 102.5
click at [490, 166] on div "[PERSON_NAME] Advanced Search" at bounding box center [845, 160] width 1200 height 43
type input "[PERSON_NAME]"
click at [880, 227] on button "Search" at bounding box center [890, 223] width 72 height 30
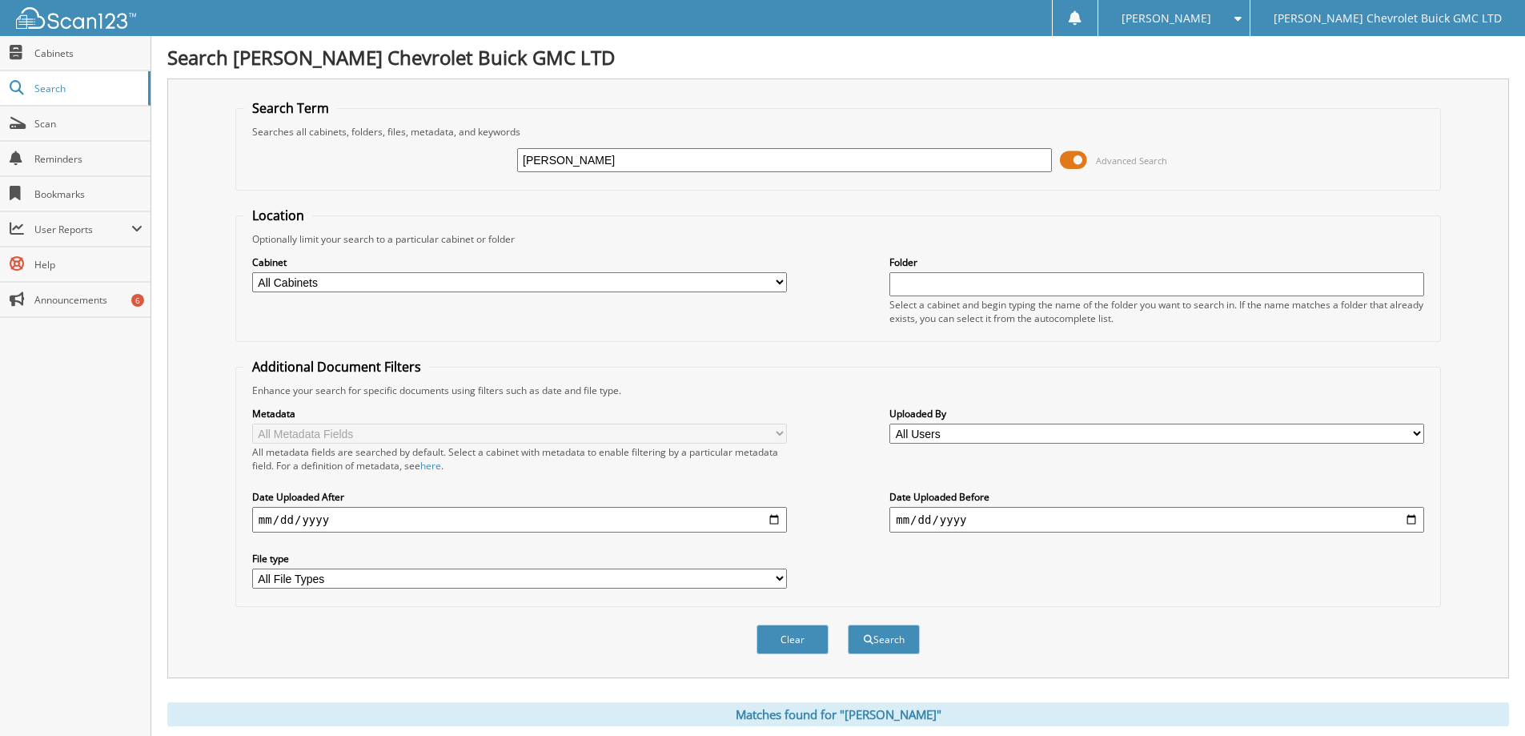
click at [1067, 161] on span at bounding box center [1073, 160] width 27 height 24
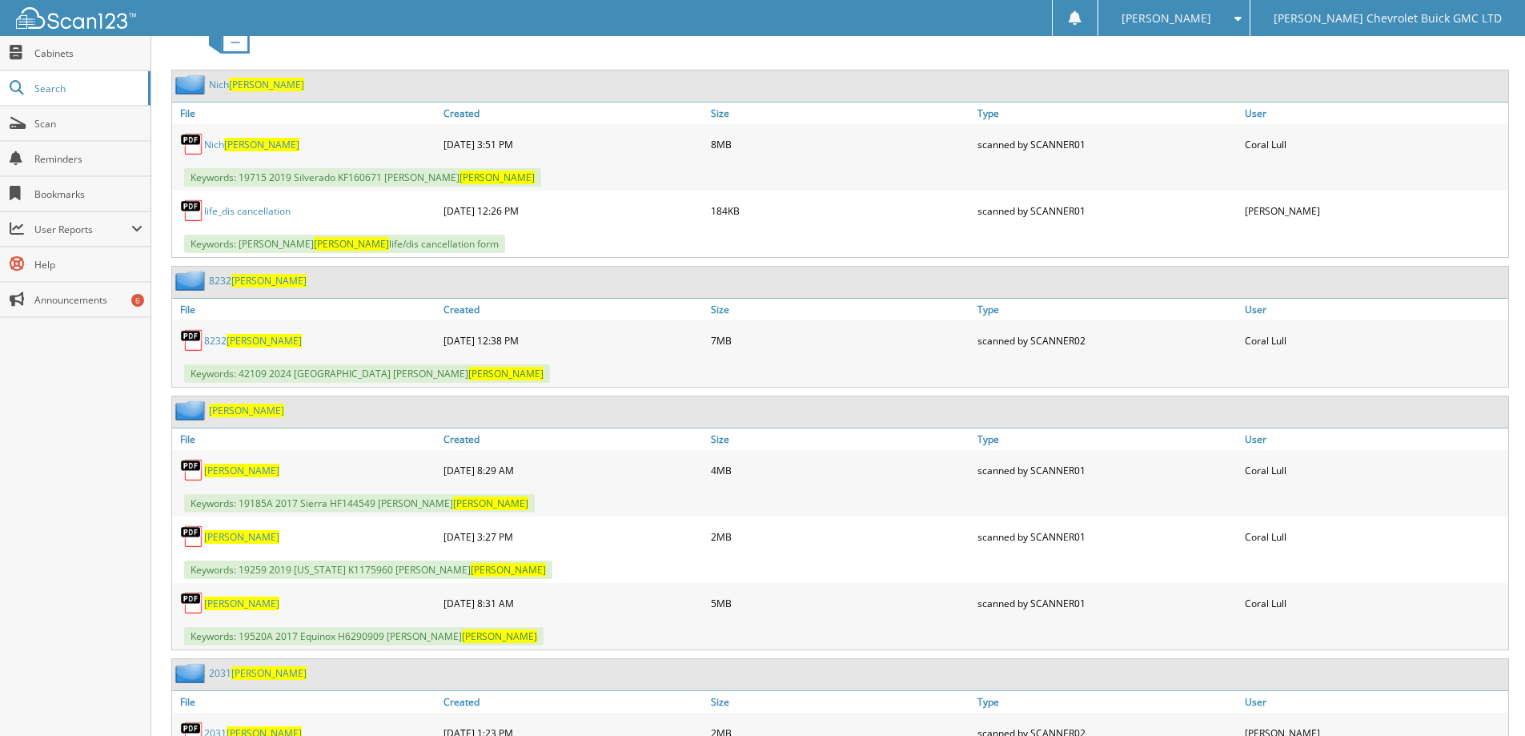
scroll to position [88, 0]
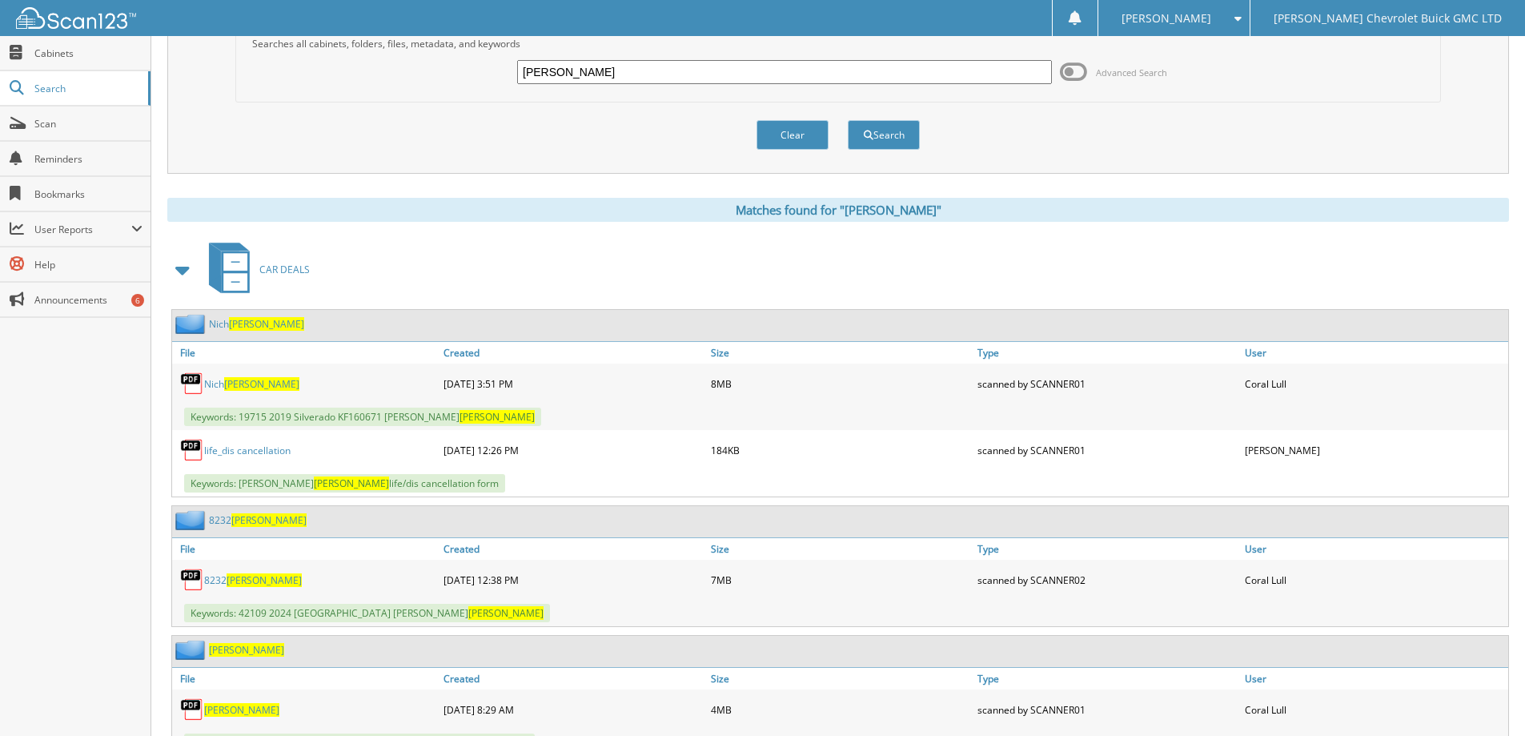
click at [1242, 16] on span at bounding box center [1234, 18] width 15 height 11
click at [1250, 78] on link "Logout" at bounding box center [1174, 78] width 151 height 28
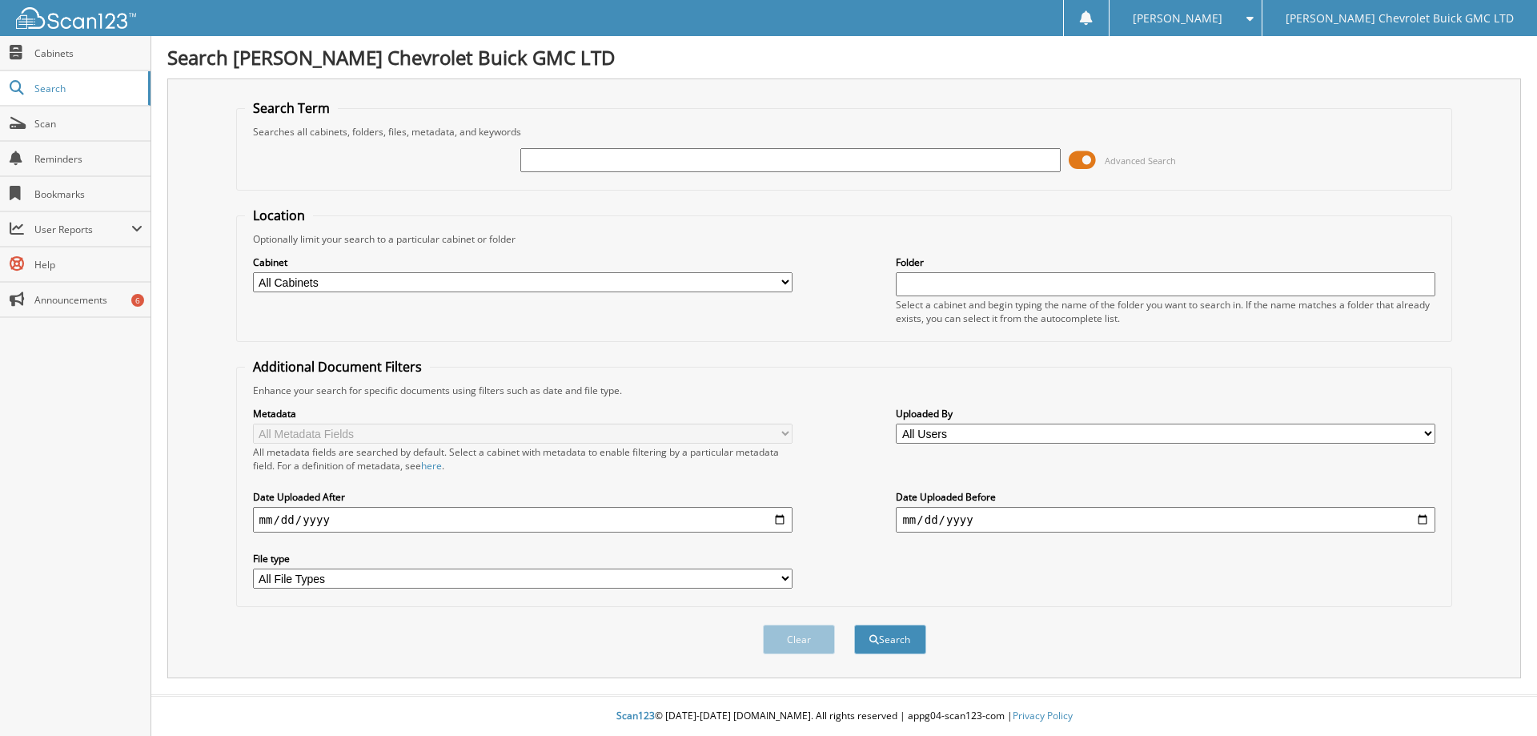
click at [1079, 157] on span at bounding box center [1082, 160] width 27 height 24
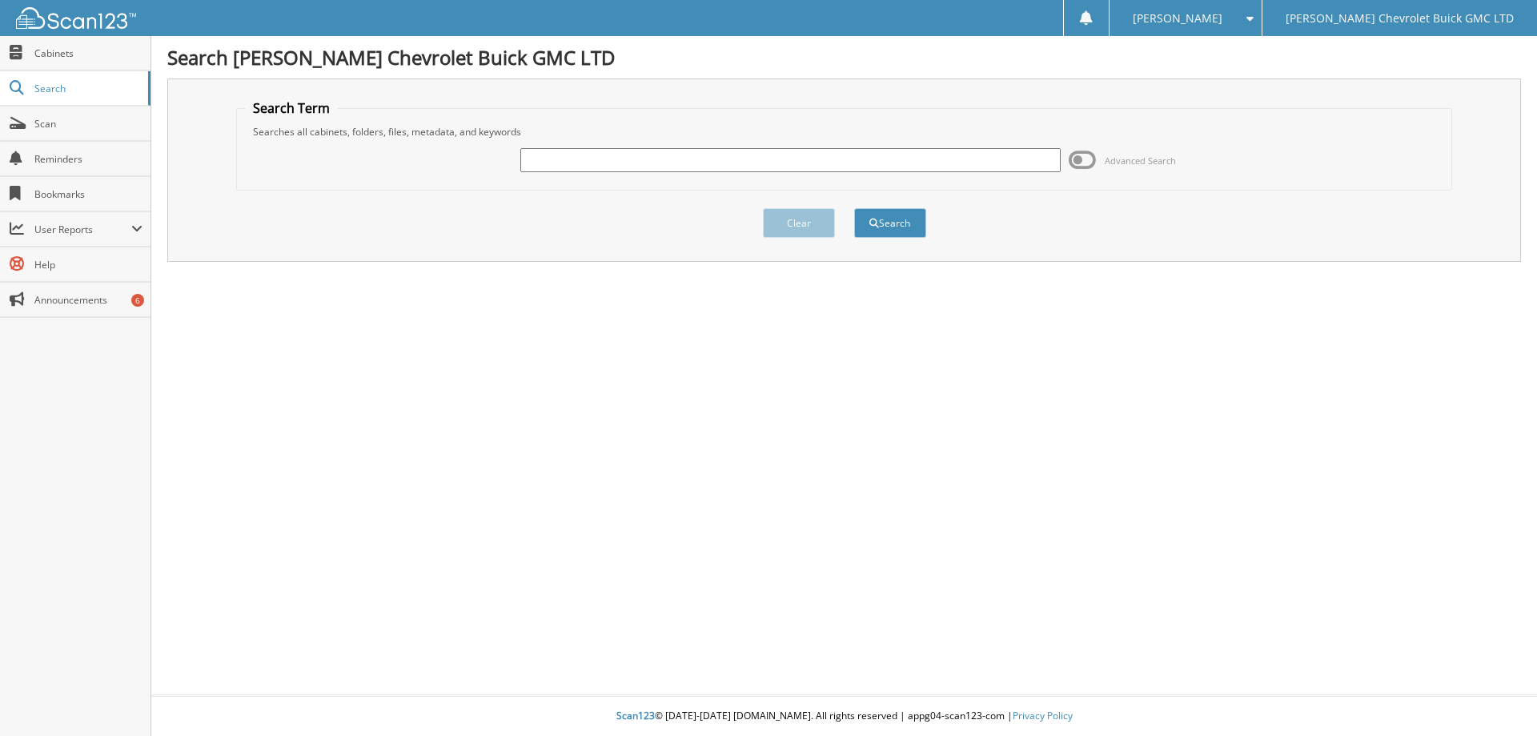
click at [610, 164] on input "text" at bounding box center [790, 160] width 540 height 24
type input "Geddes"
click at [874, 222] on span "submit" at bounding box center [875, 224] width 10 height 10
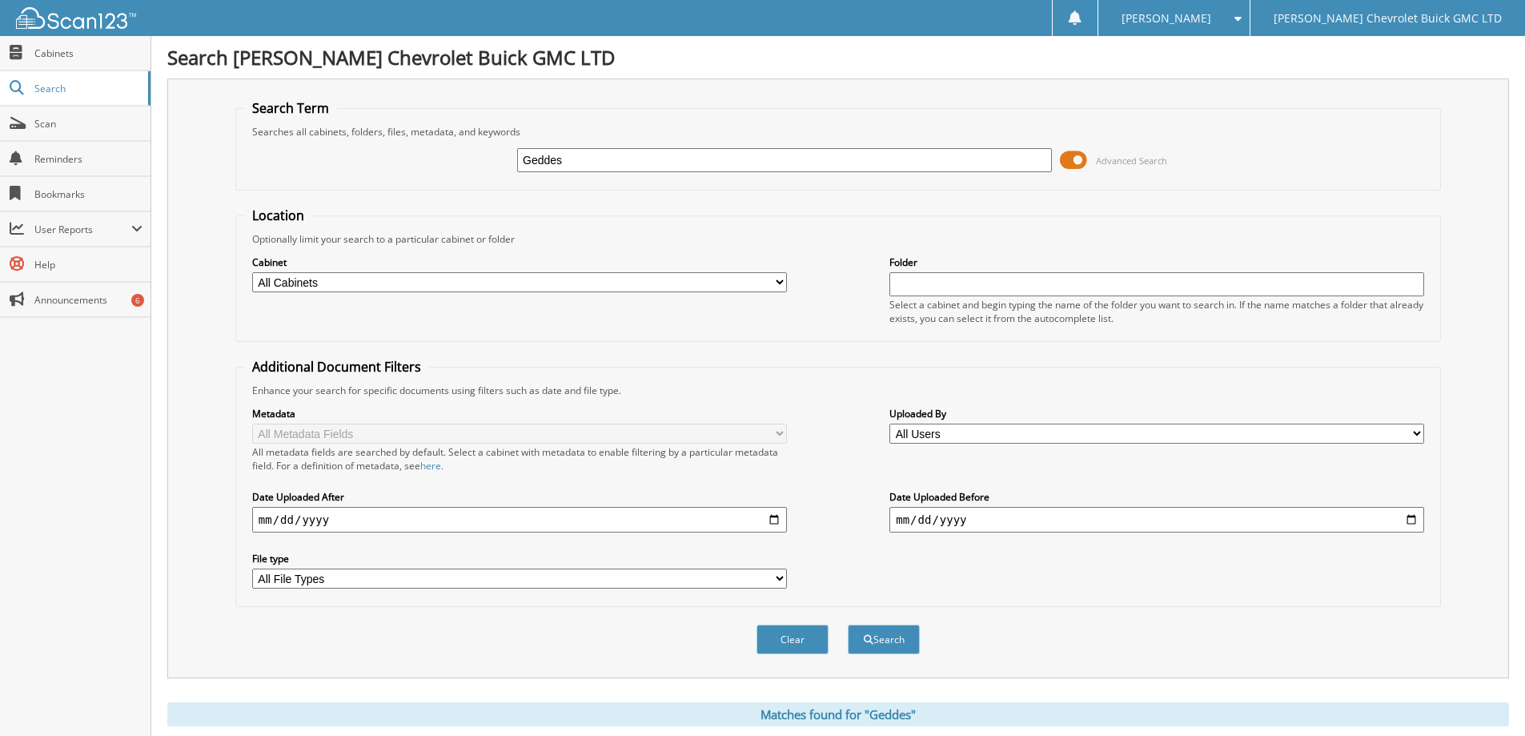
click at [1064, 162] on span at bounding box center [1073, 160] width 27 height 24
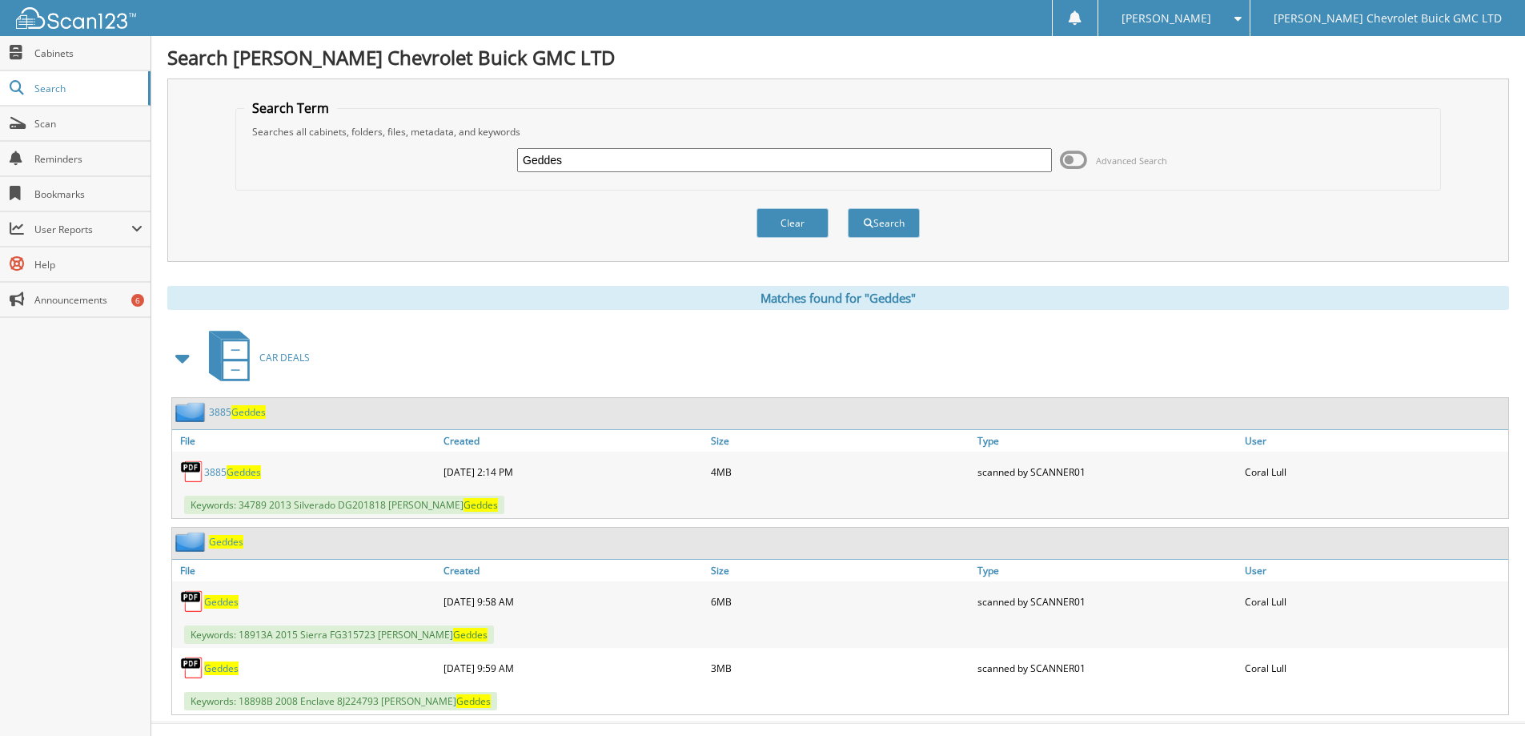
scroll to position [27, 0]
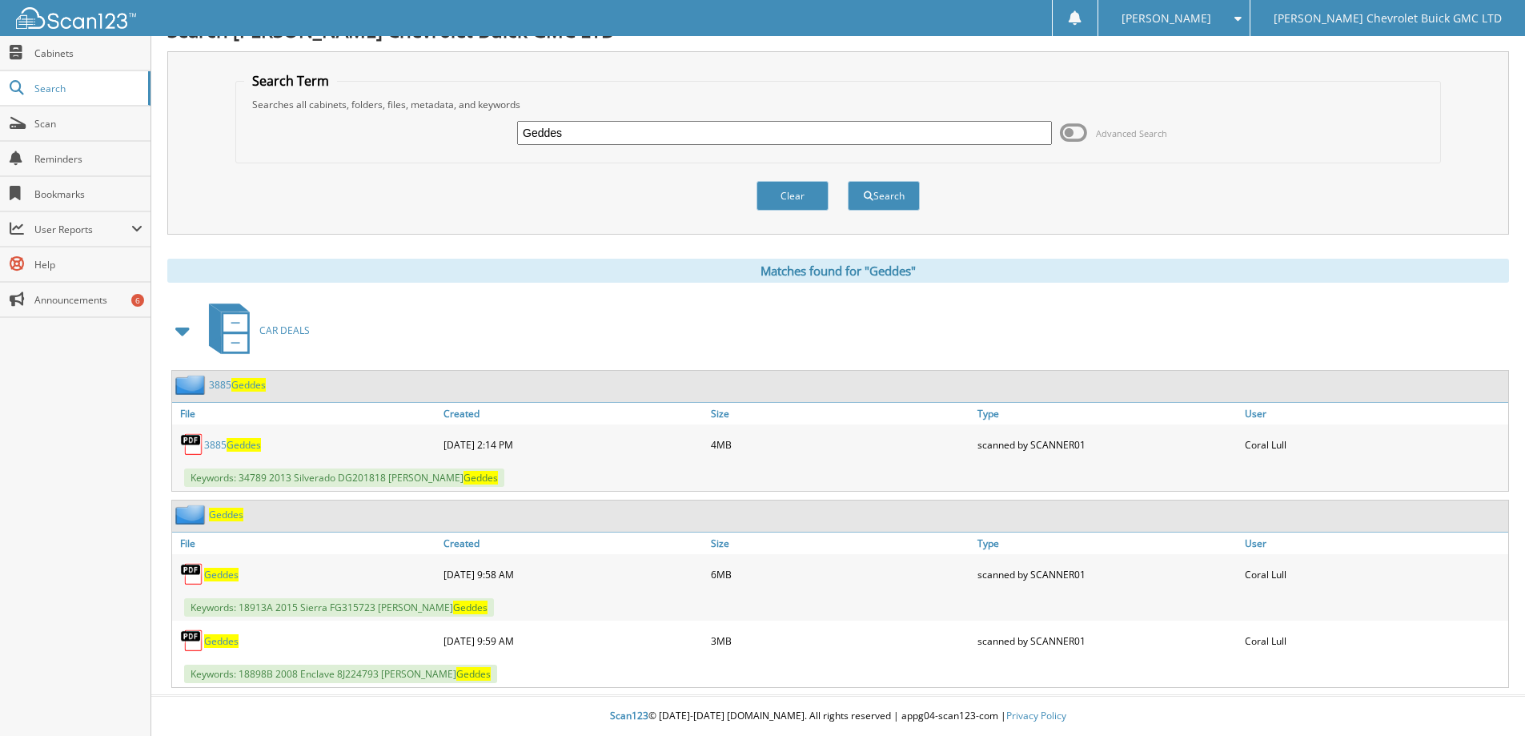
click at [238, 443] on span "Geddes" at bounding box center [244, 445] width 34 height 14
click at [1242, 18] on span at bounding box center [1234, 18] width 15 height 11
click at [1250, 74] on link "Logout" at bounding box center [1174, 78] width 151 height 28
